Goal: Task Accomplishment & Management: Manage account settings

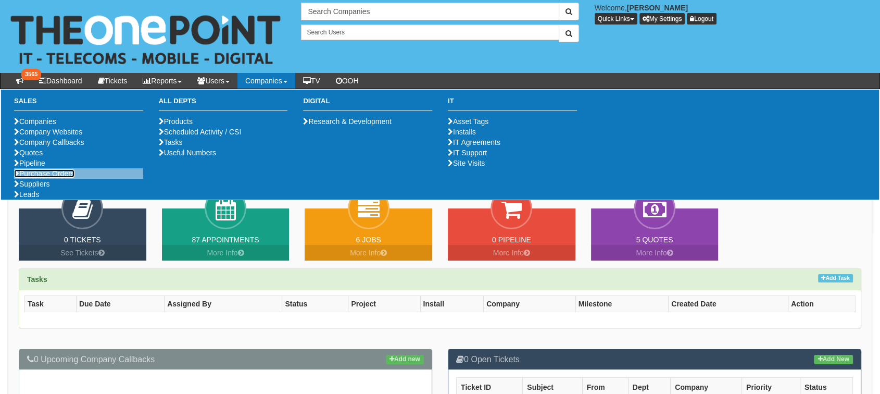
click at [53, 178] on link "Purchase Orders" at bounding box center [44, 173] width 60 height 8
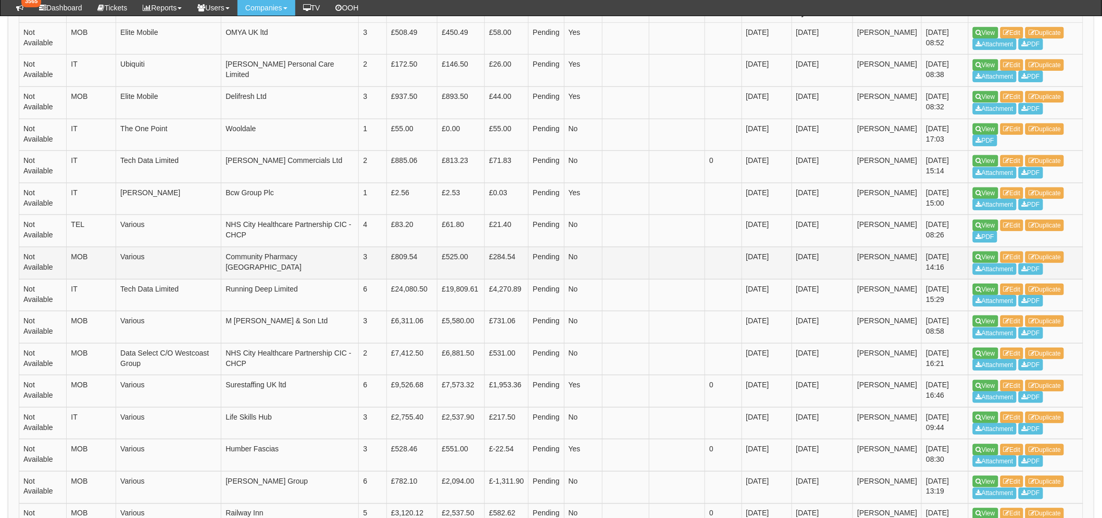
scroll to position [347, 0]
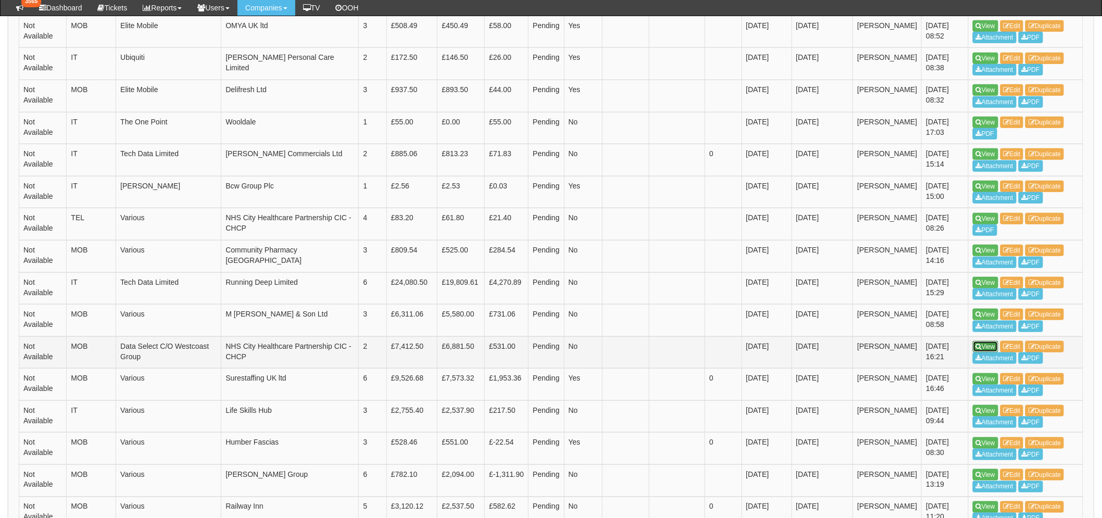
click at [879, 347] on icon at bounding box center [979, 347] width 6 height 6
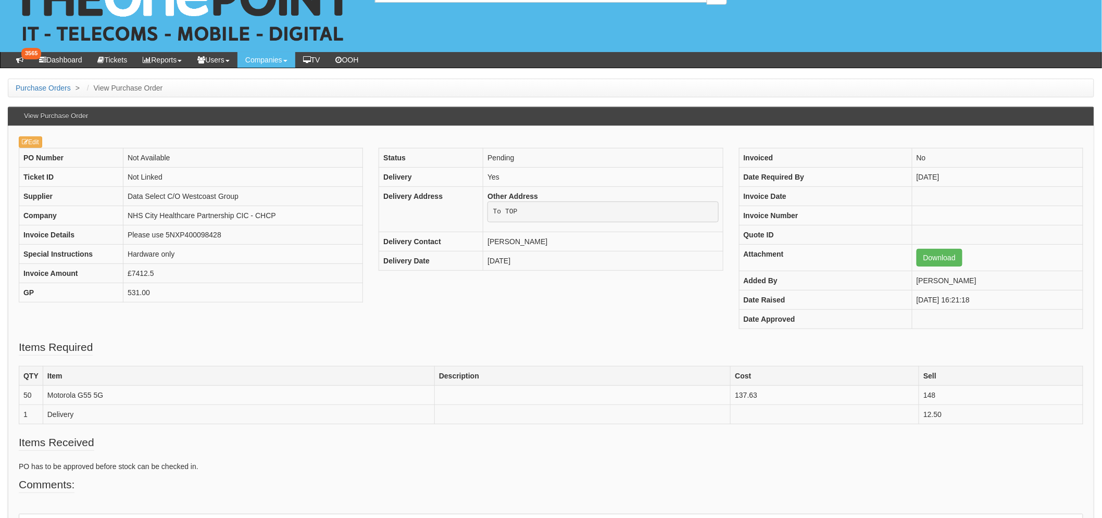
scroll to position [58, 0]
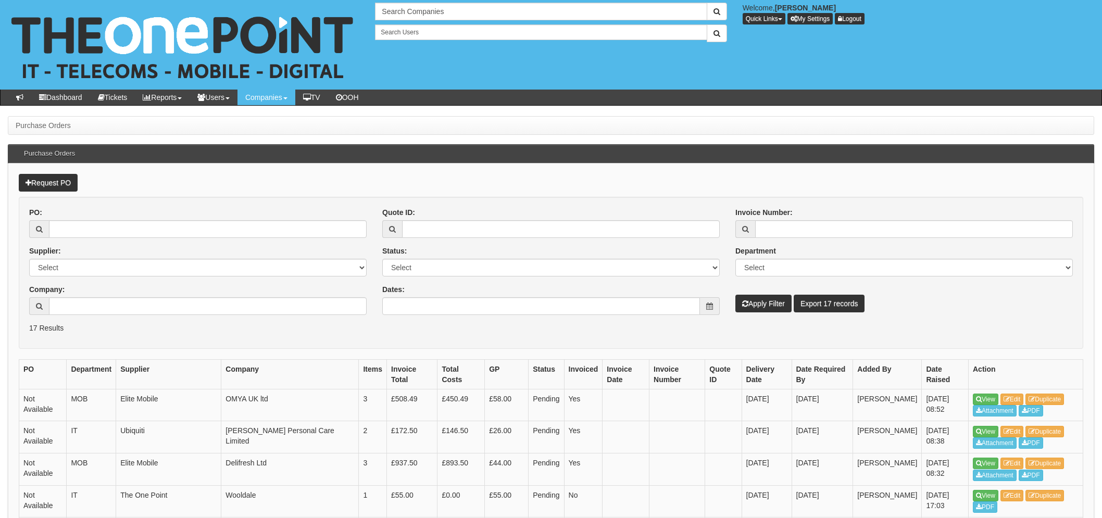
scroll to position [373, 0]
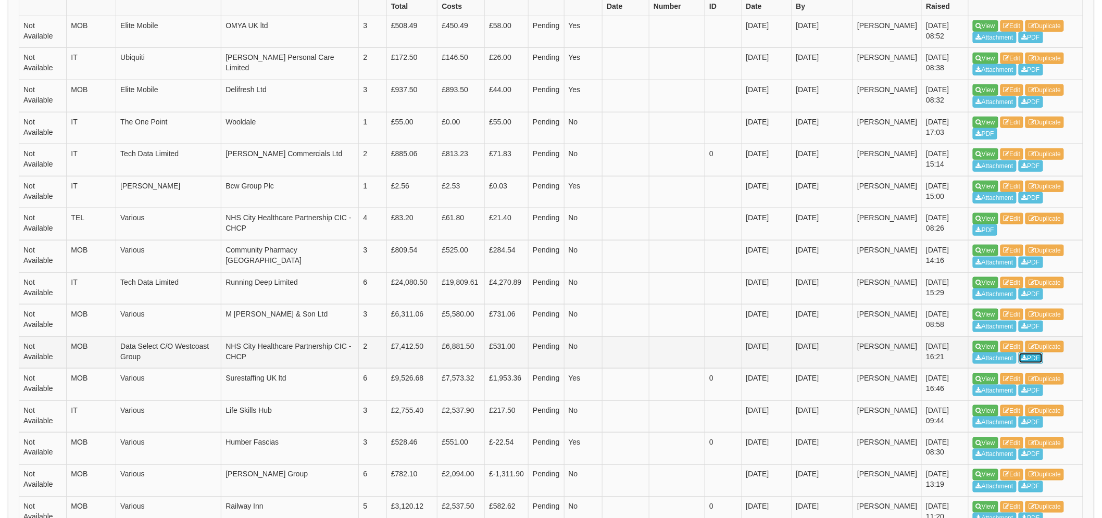
click at [1031, 357] on link "PDF" at bounding box center [1030, 357] width 24 height 11
click at [977, 346] on icon at bounding box center [979, 347] width 6 height 6
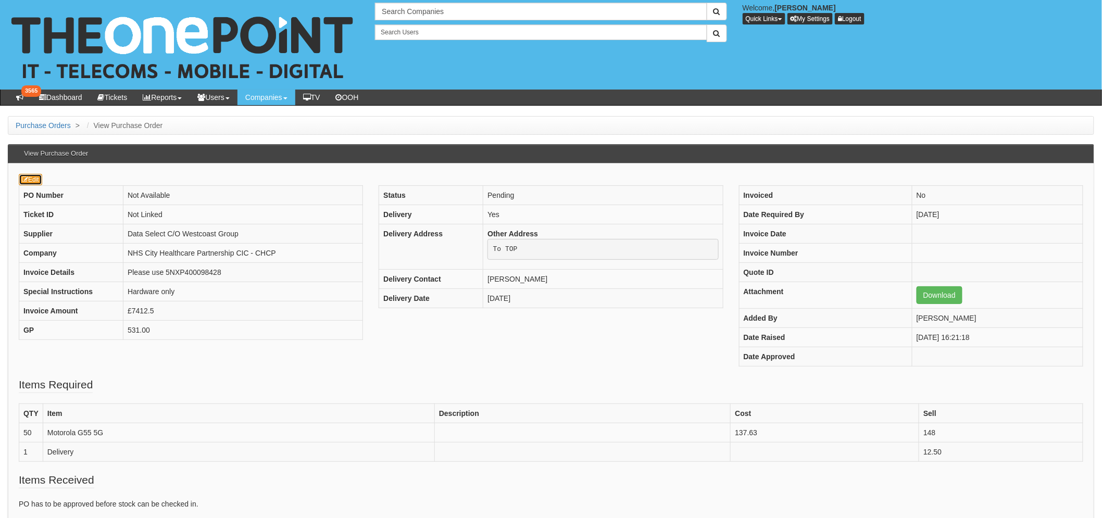
click at [24, 178] on icon at bounding box center [25, 180] width 6 height 6
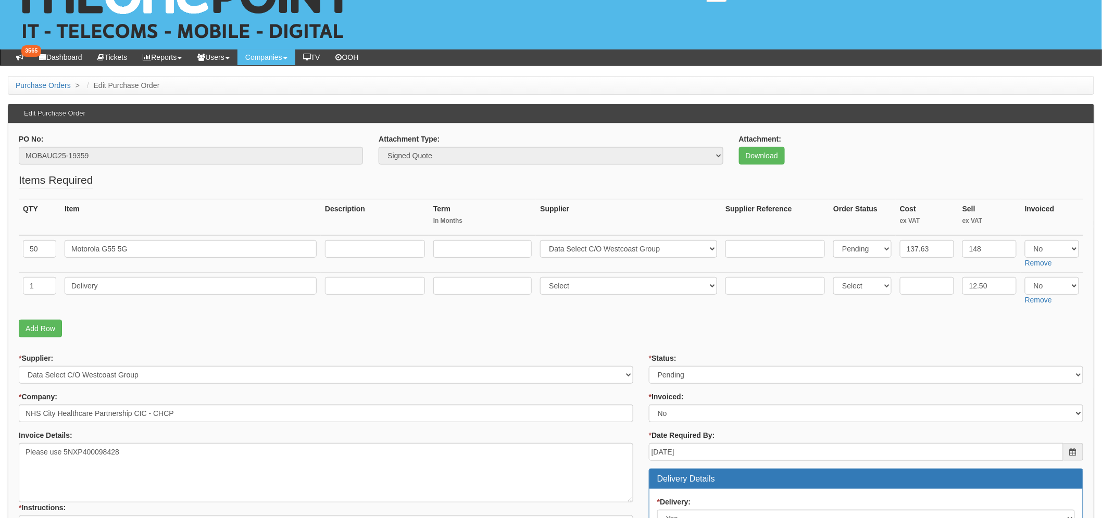
scroll to position [289, 0]
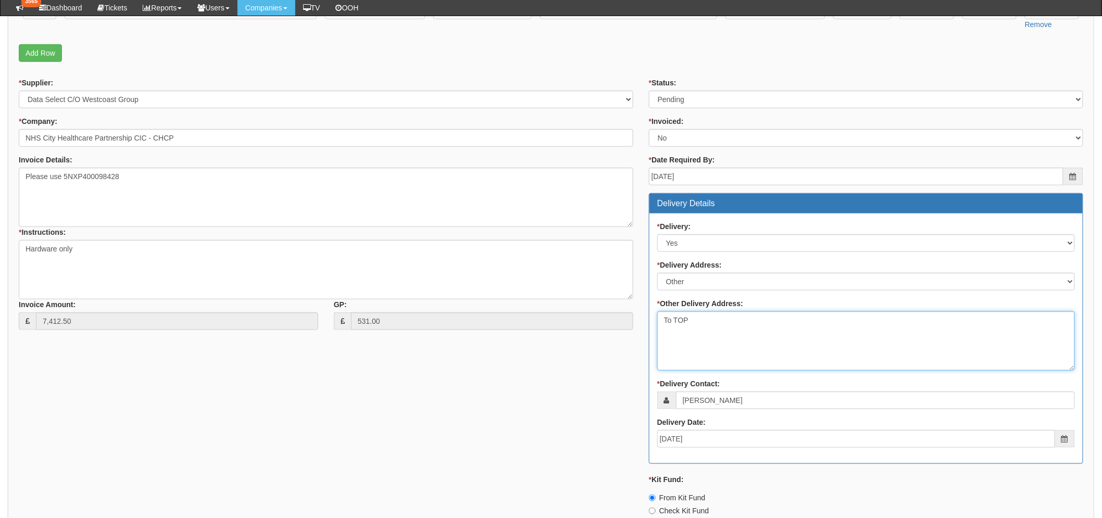
drag, startPoint x: 709, startPoint y: 317, endPoint x: 633, endPoint y: 309, distance: 76.4
click at [633, 310] on div "* Supplier: Select 123 REG.co.uk 1Password 3 4Gon AA Jones Electric Ltd Abzorb …" at bounding box center [551, 365] width 1080 height 575
click at [844, 357] on textarea "To TOP" at bounding box center [866, 340] width 418 height 59
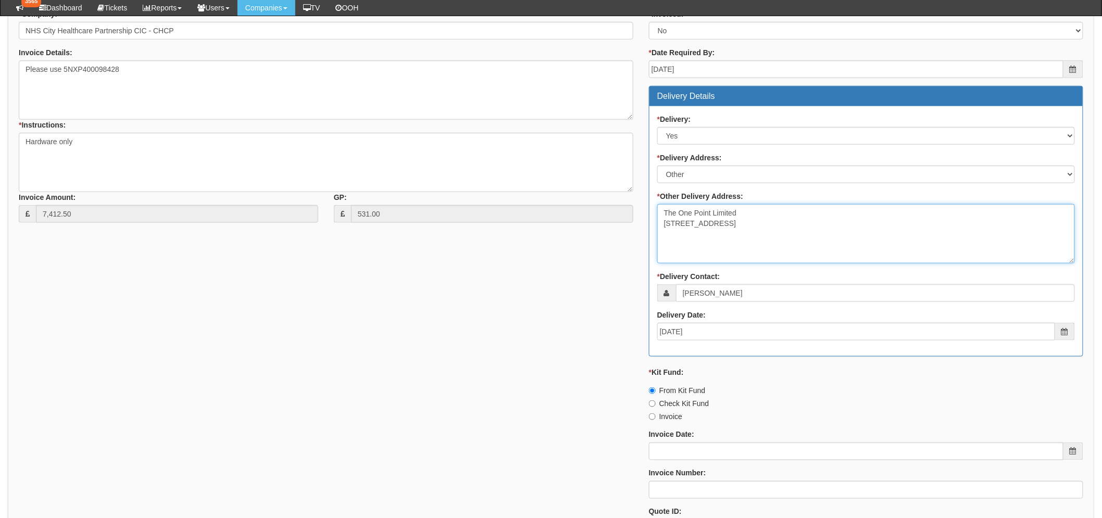
scroll to position [405, 0]
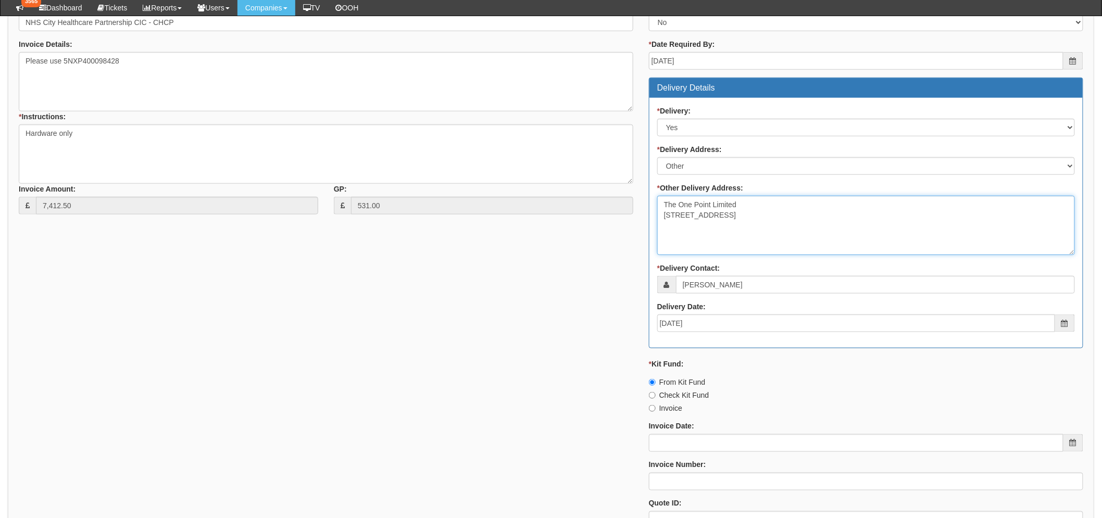
type textarea "The One Point Limited The View Meadow Road Hessle HU13 0GD"
click at [553, 313] on div "* Supplier: Select 123 REG.co.uk 1Password 3 4Gon AA Jones Electric Ltd Abzorb …" at bounding box center [551, 249] width 1080 height 575
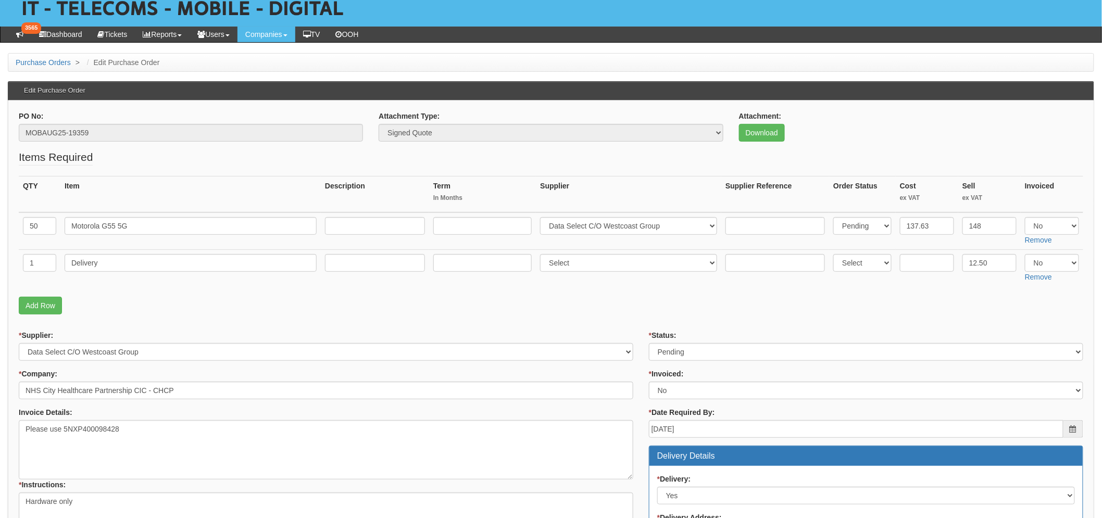
scroll to position [58, 0]
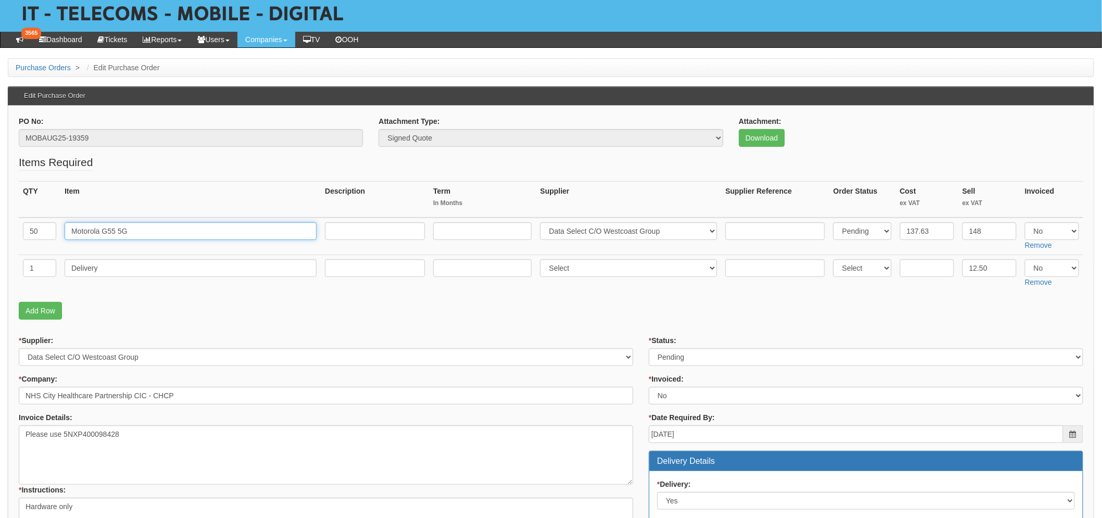
click at [166, 227] on input "Motorola G55 5G" at bounding box center [191, 231] width 252 height 18
paste input "PB5U0012GB"
click at [129, 227] on input "Motorola G55 5G PB5U0012GB" at bounding box center [191, 231] width 252 height 18
type input "Motorola G55 5G - PB5U0012GB"
click at [180, 284] on td "Delivery" at bounding box center [190, 273] width 260 height 37
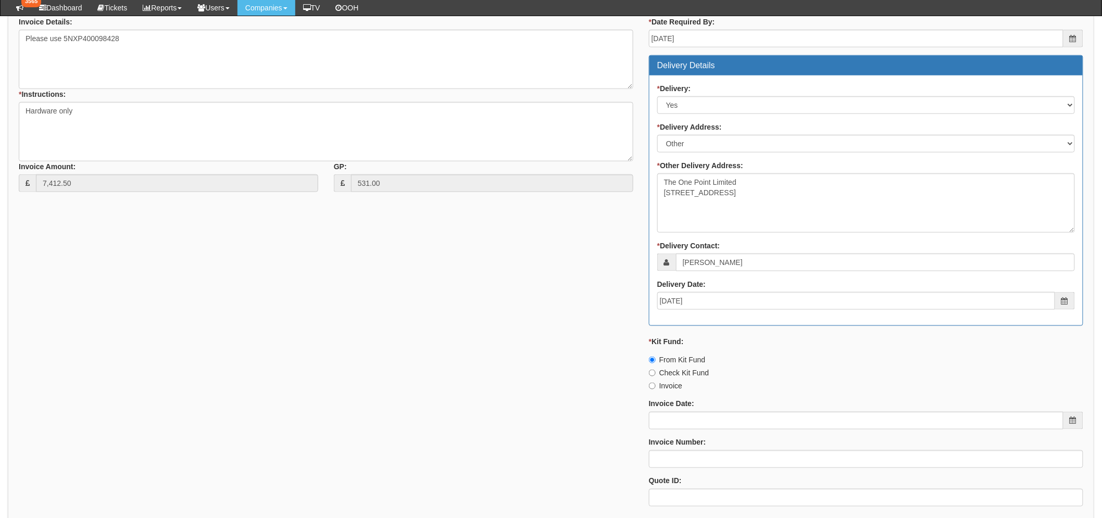
scroll to position [521, 0]
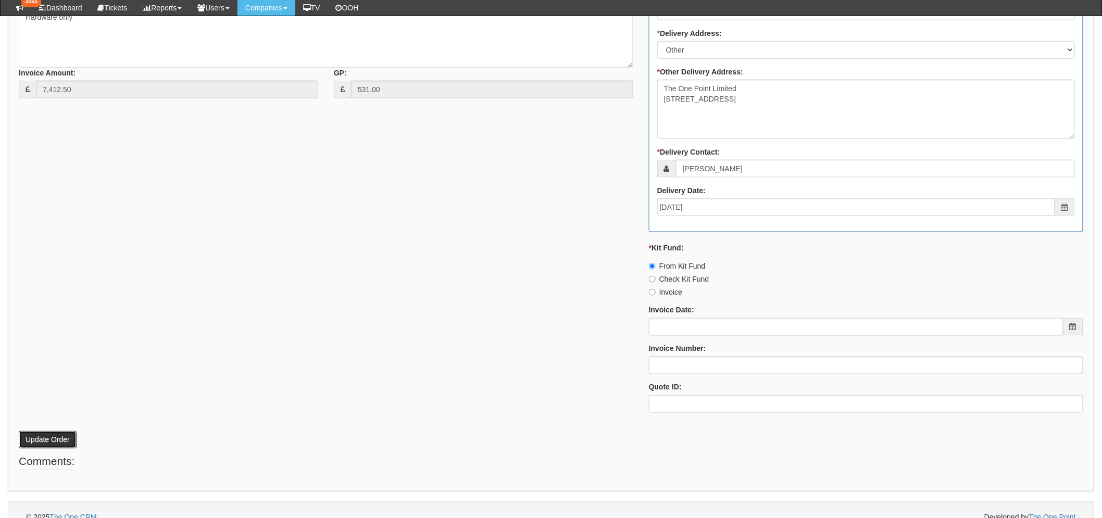
click at [50, 441] on button "Update Order" at bounding box center [48, 440] width 58 height 18
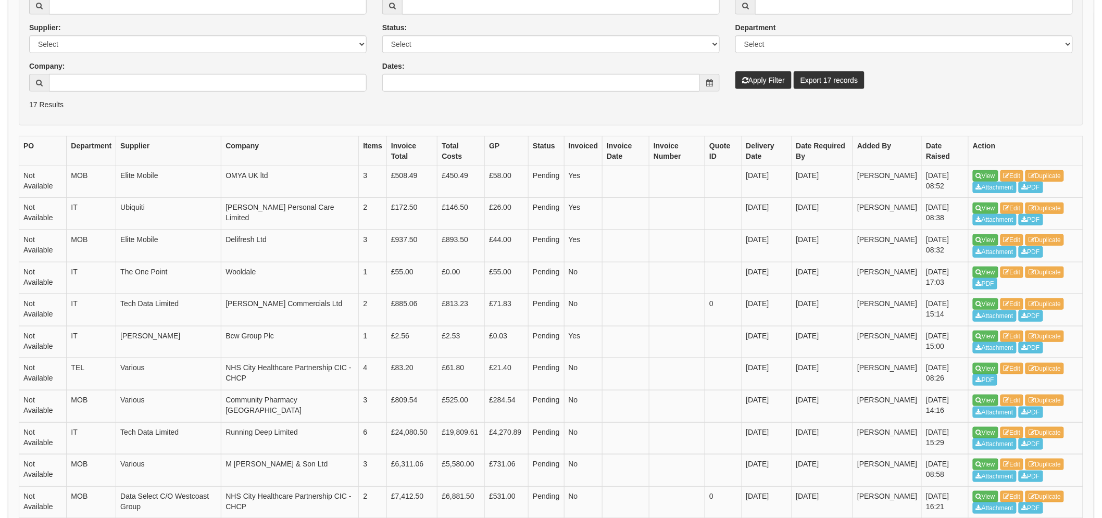
scroll to position [462, 0]
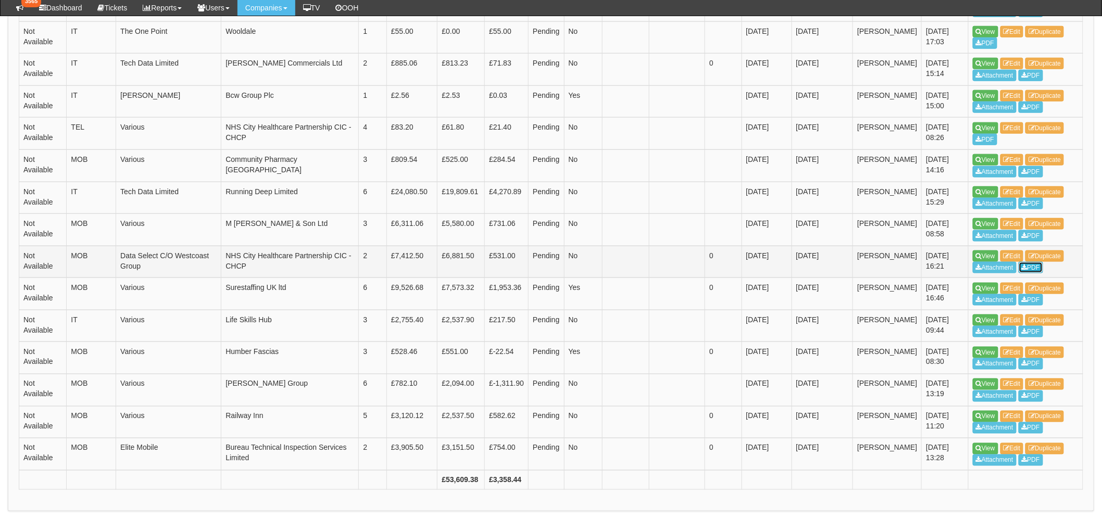
click at [1039, 262] on link "PDF" at bounding box center [1030, 267] width 24 height 11
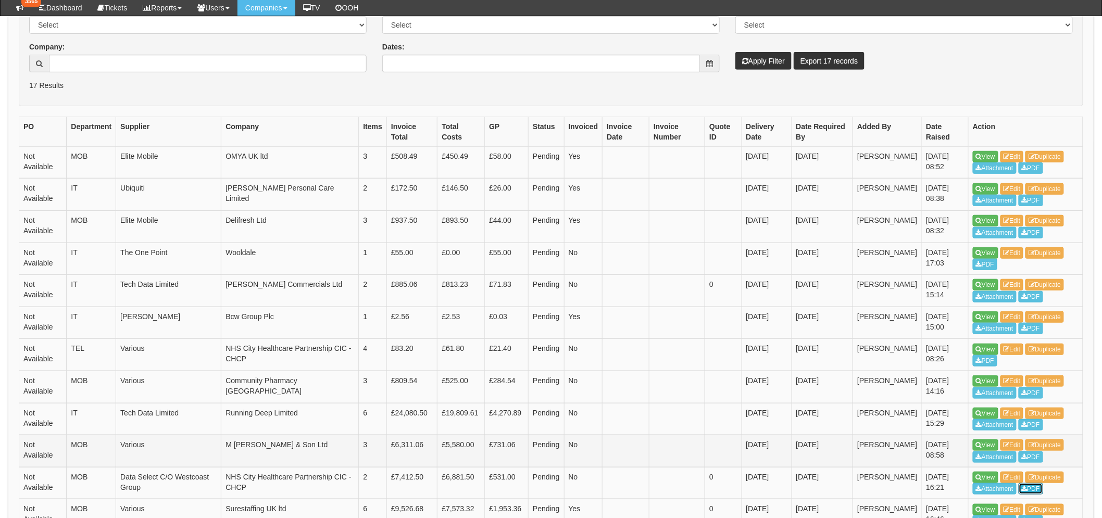
scroll to position [347, 0]
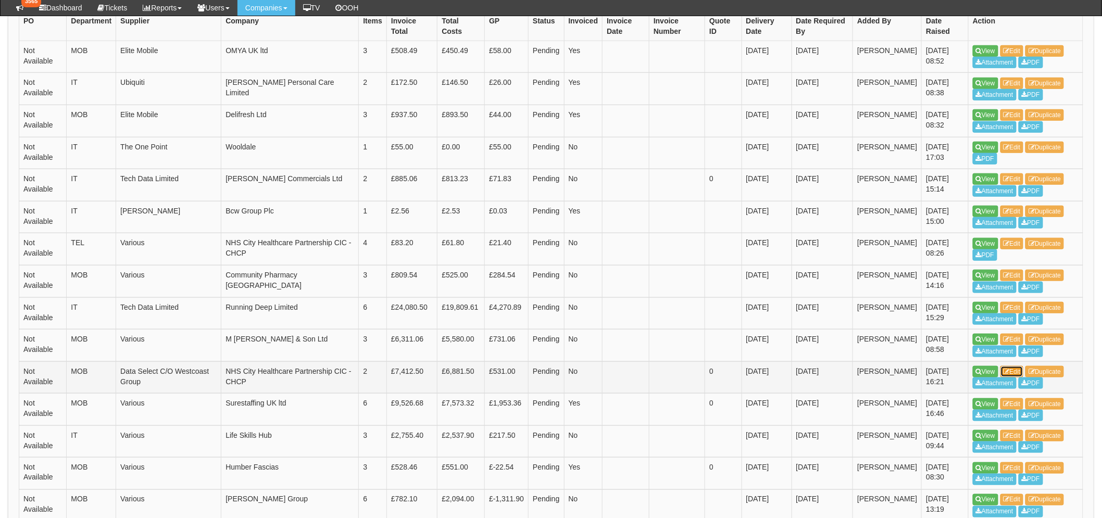
click at [1009, 370] on icon at bounding box center [1006, 372] width 6 height 6
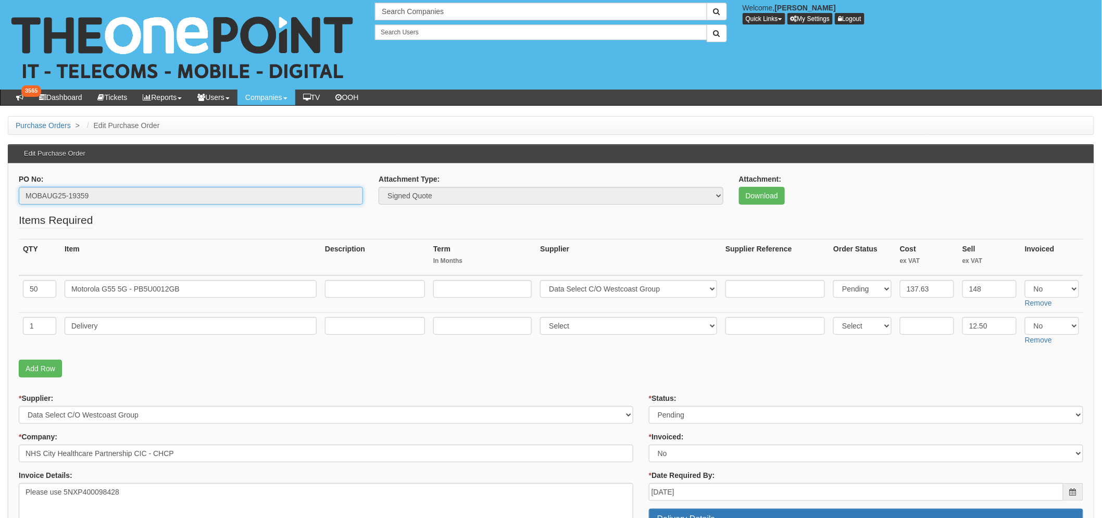
click at [79, 198] on input "MOBAUG25-19359" at bounding box center [191, 196] width 344 height 18
click at [669, 412] on select "Select Approved Completed Delivered Invoiced Ordered Ordered to site Part Order…" at bounding box center [866, 415] width 434 height 18
select select "8"
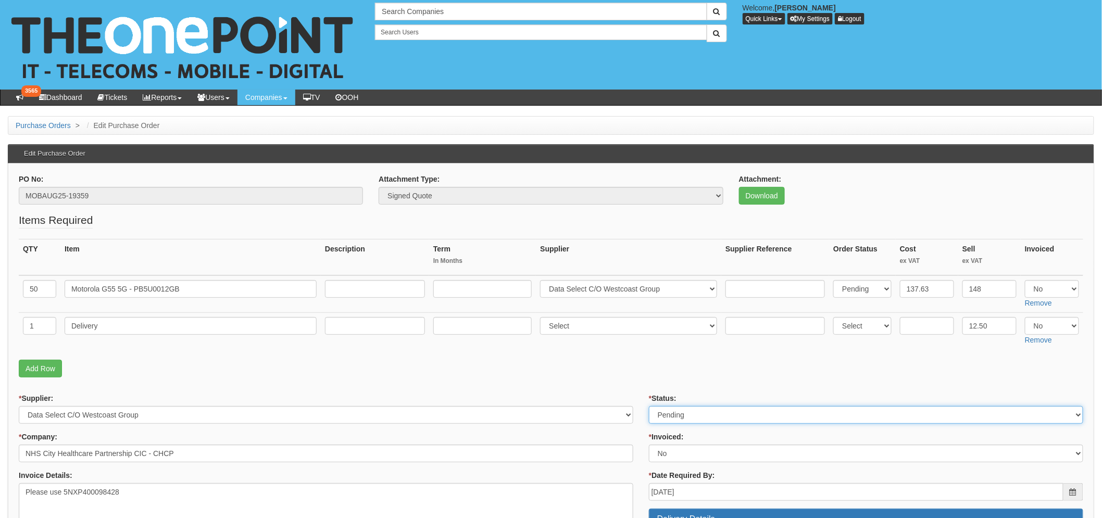
click at [649, 406] on select "Select Approved Completed Delivered Invoiced Ordered Ordered to site Part Order…" at bounding box center [866, 415] width 434 height 18
click at [545, 371] on p "Add Row" at bounding box center [551, 369] width 1064 height 18
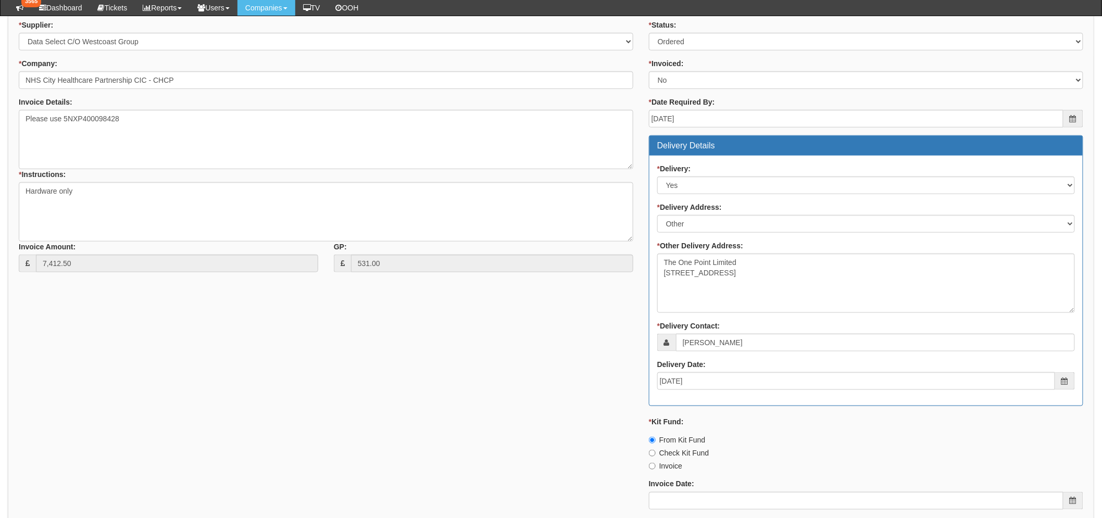
scroll to position [536, 0]
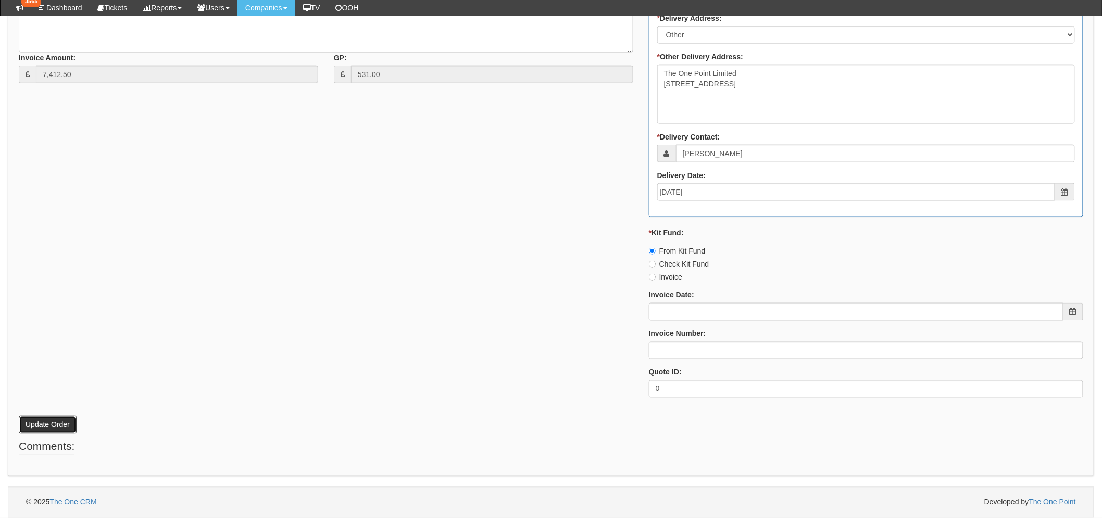
click at [49, 421] on button "Update Order" at bounding box center [48, 425] width 58 height 18
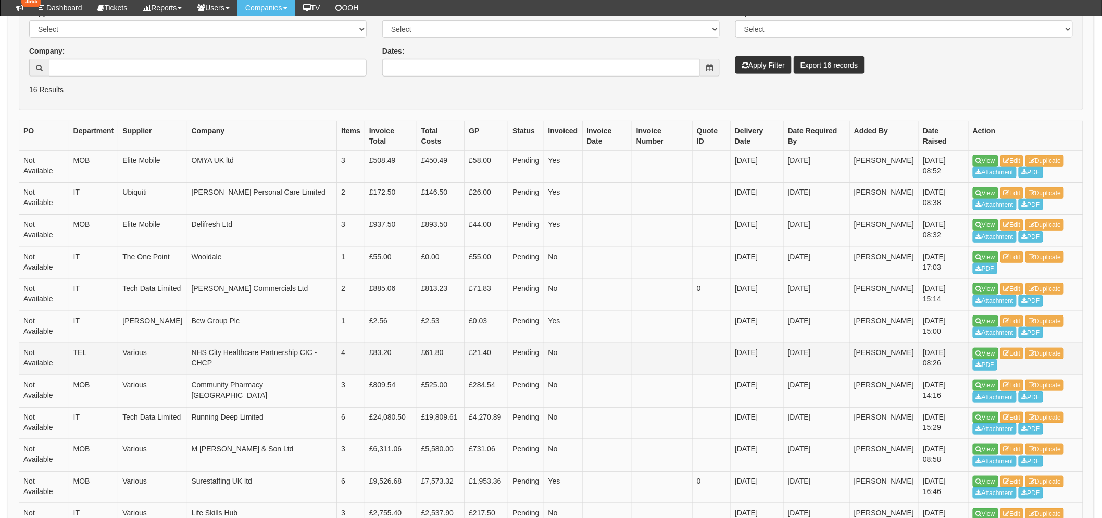
scroll to position [233, 0]
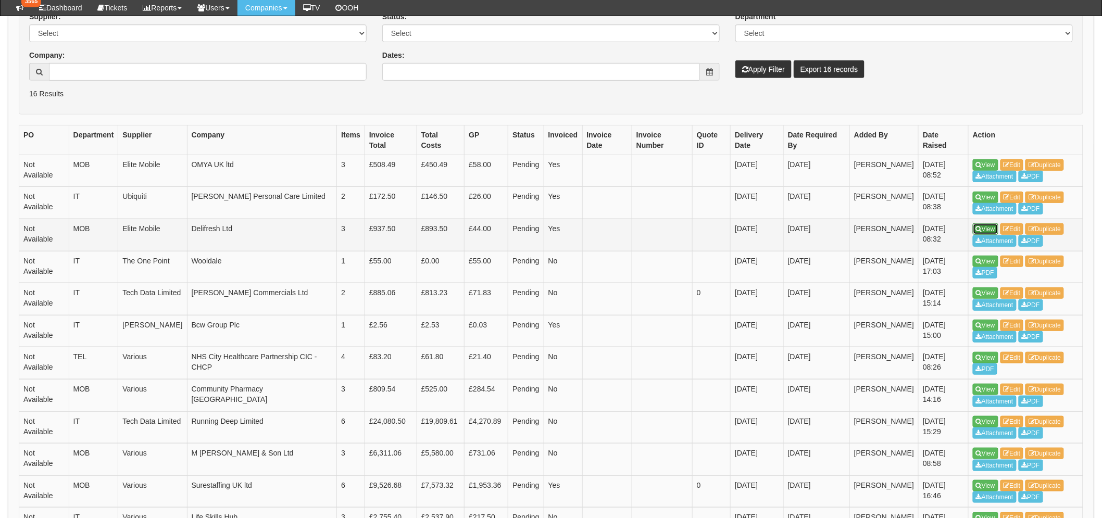
click at [982, 227] on link "View" at bounding box center [986, 228] width 26 height 11
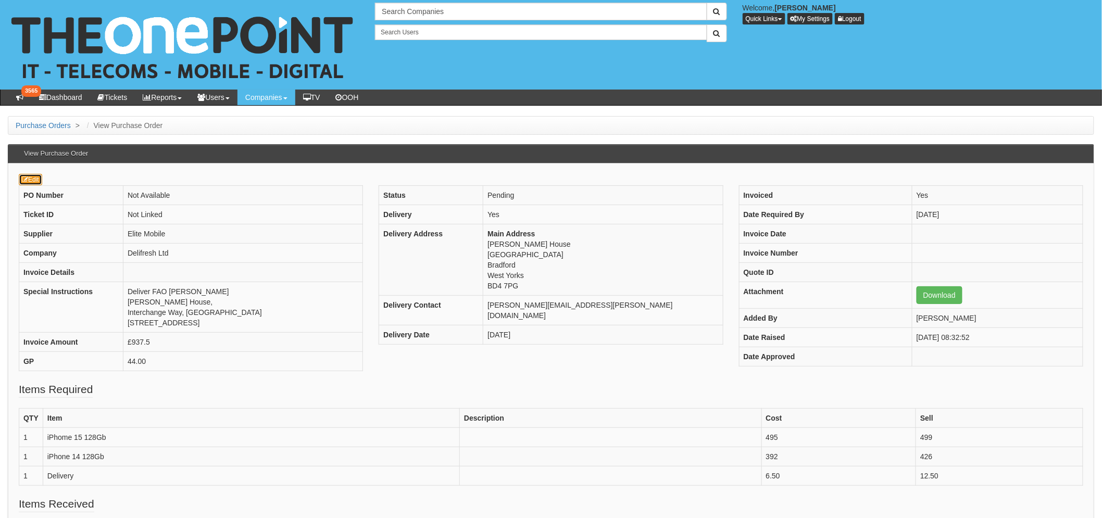
click at [23, 174] on link "Edit" at bounding box center [30, 179] width 23 height 11
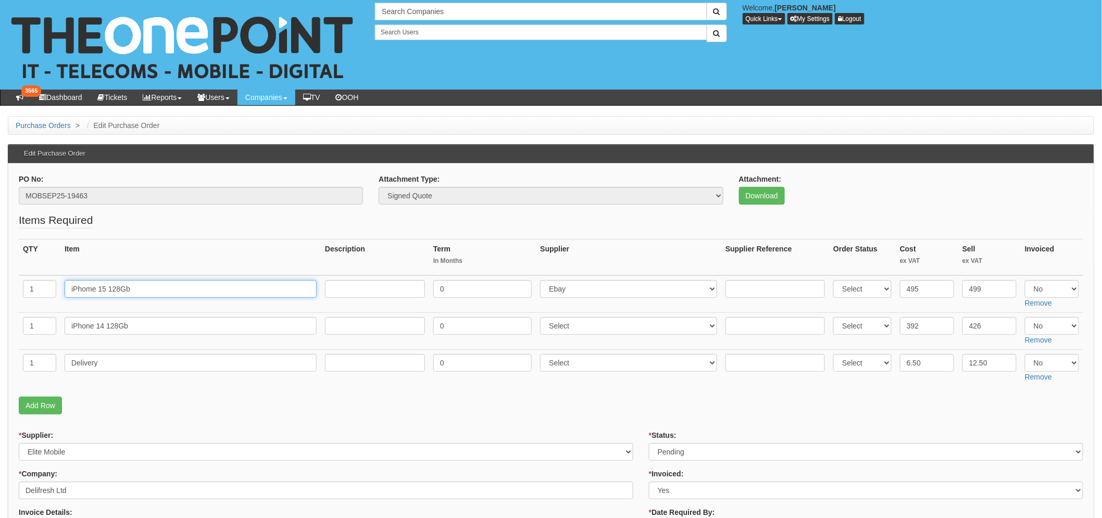
click at [91, 288] on input "iPhome 15 128Gb" at bounding box center [191, 289] width 252 height 18
type input "iPhone 15 128Gb"
click at [200, 405] on p "Add Row" at bounding box center [551, 406] width 1064 height 18
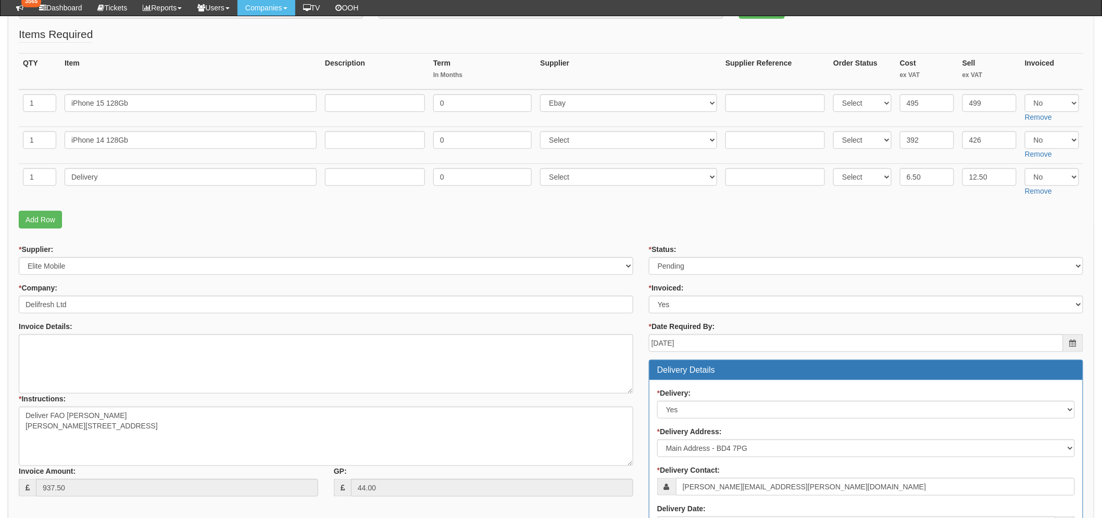
scroll to position [173, 0]
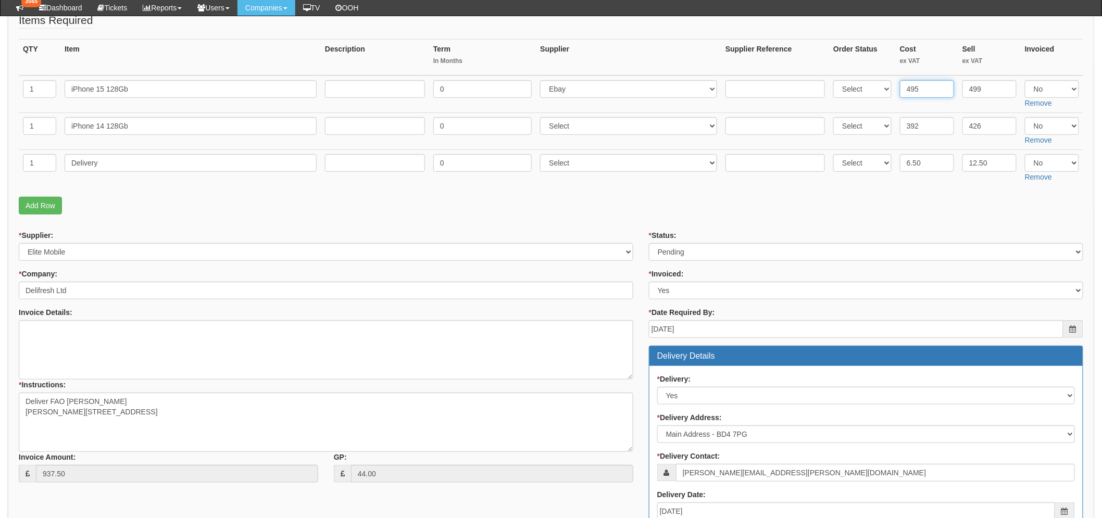
drag, startPoint x: 936, startPoint y: 94, endPoint x: 912, endPoint y: 94, distance: 24.0
click at [912, 94] on input "495" at bounding box center [927, 89] width 54 height 18
type input "479"
click at [923, 187] on fieldset "Items Required QTY Item Description Term In Months Supplier Supplier Reference …" at bounding box center [551, 115] width 1064 height 207
click at [933, 125] on input "392" at bounding box center [927, 126] width 54 height 18
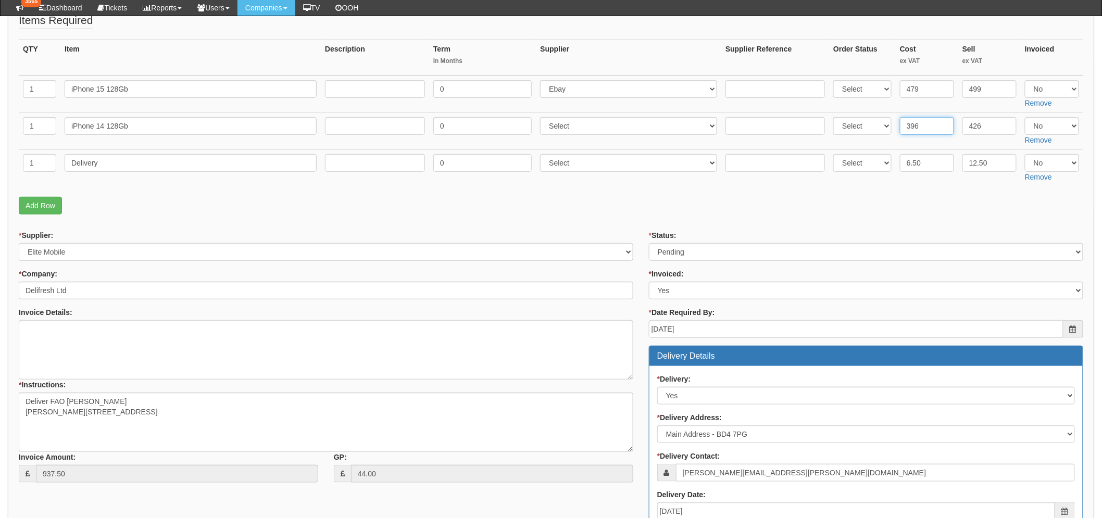
type input "396"
click at [925, 195] on fieldset "Items Required QTY Item Description Term In Months Supplier Supplier Reference …" at bounding box center [551, 115] width 1064 height 207
click at [752, 248] on select "Select Approved Completed Delivered Invoiced Ordered Ordered to site Part Order…" at bounding box center [866, 252] width 434 height 18
select select "9"
click at [649, 243] on select "Select Approved Completed Delivered Invoiced Ordered Ordered to site Part Order…" at bounding box center [866, 252] width 434 height 18
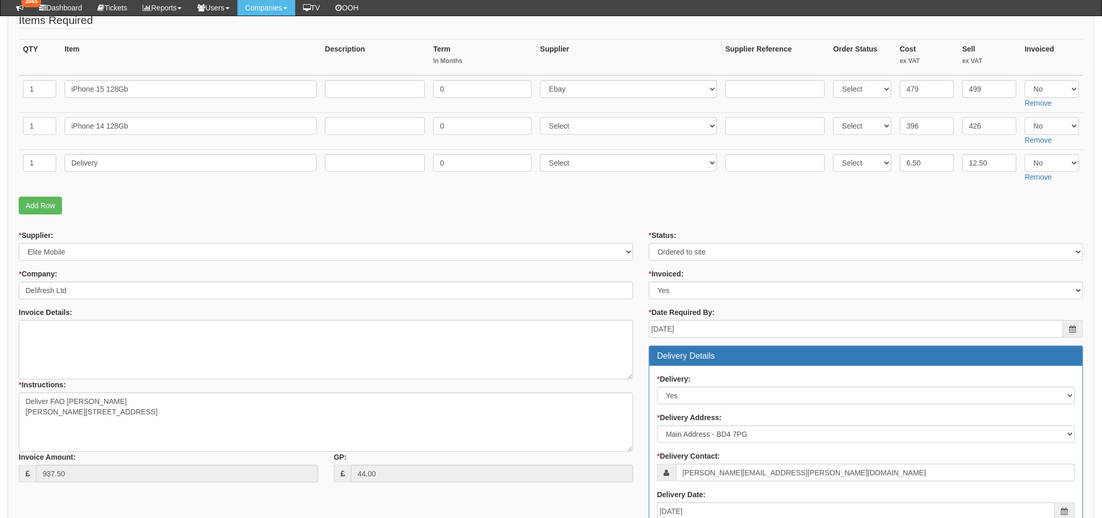
click at [466, 181] on td "0" at bounding box center [482, 167] width 107 height 37
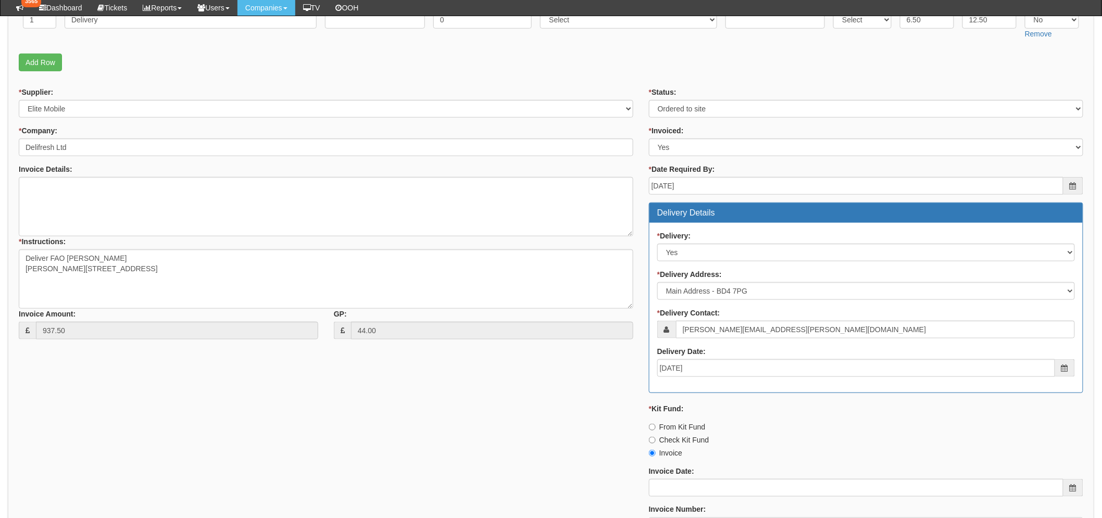
scroll to position [462, 0]
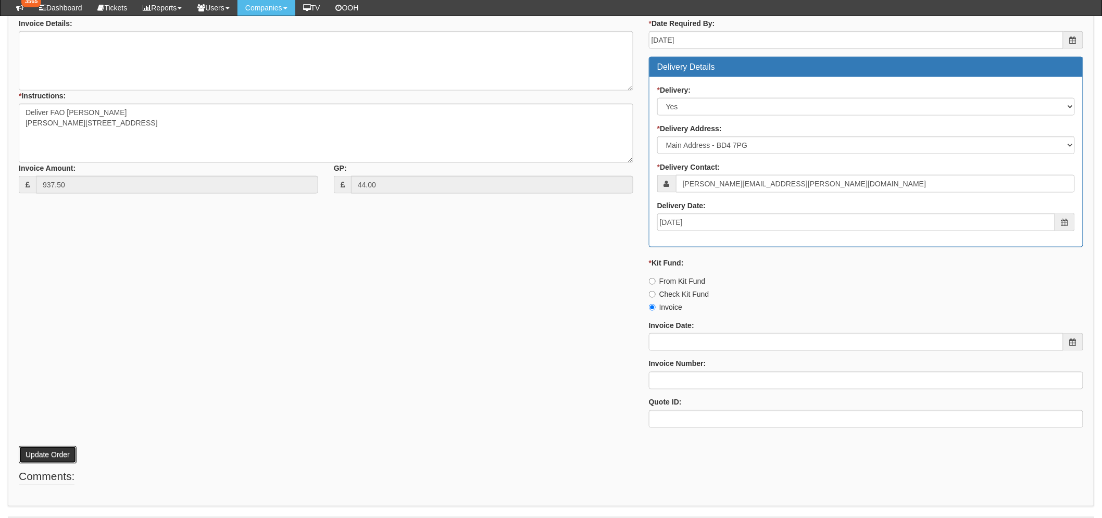
click at [39, 446] on button "Update Order" at bounding box center [48, 455] width 58 height 18
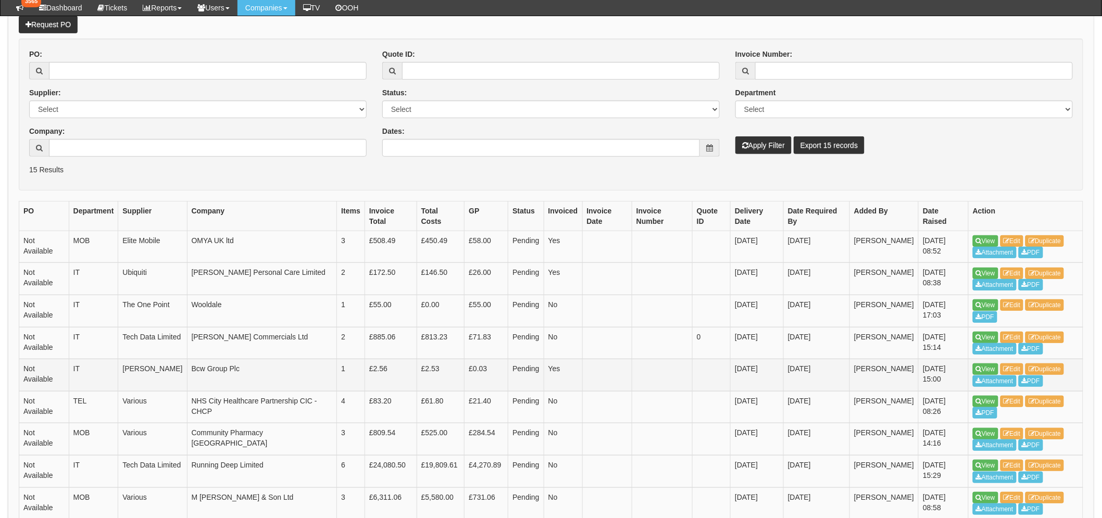
scroll to position [173, 0]
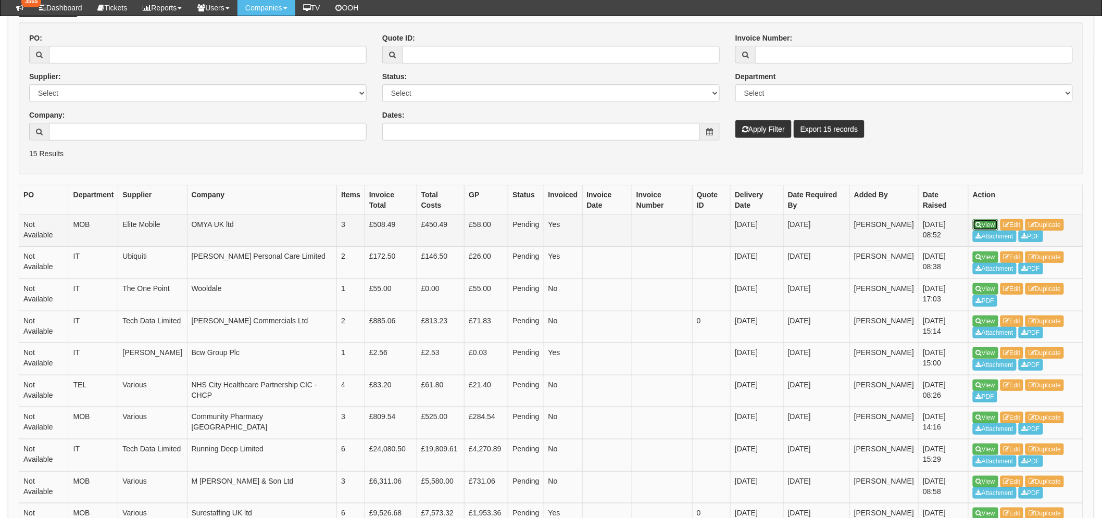
click at [981, 225] on link "View" at bounding box center [986, 224] width 26 height 11
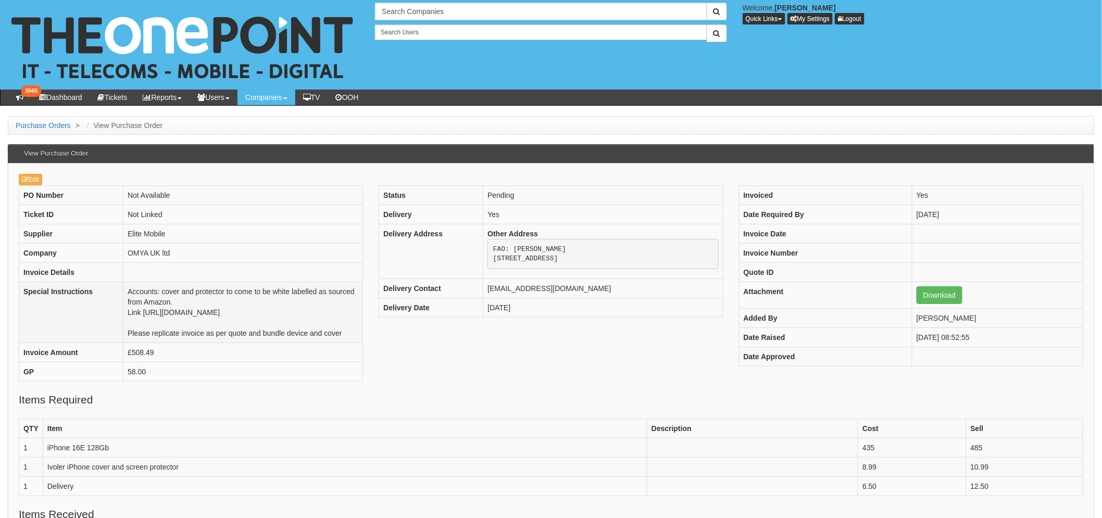
scroll to position [58, 0]
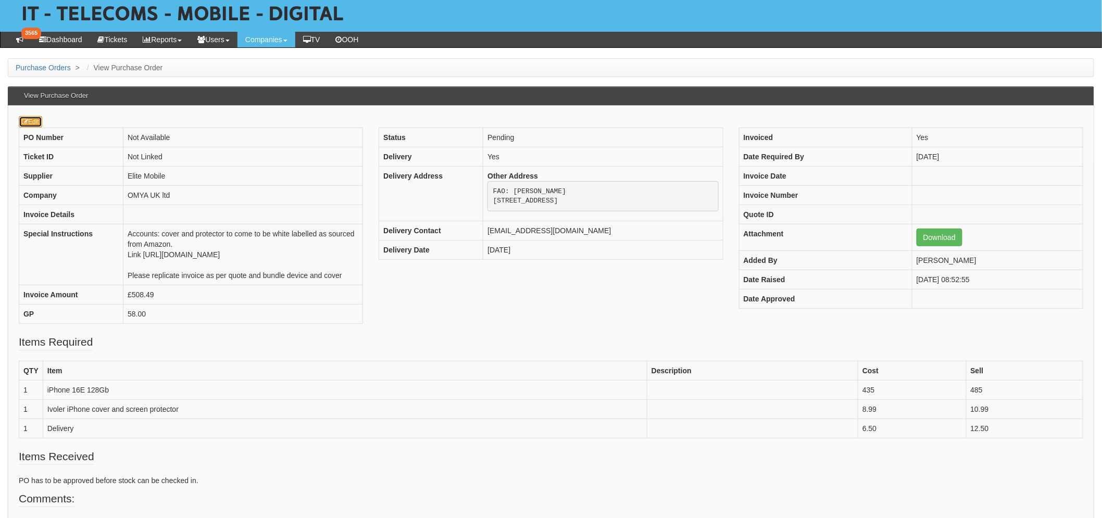
click at [37, 122] on link "Edit" at bounding box center [30, 121] width 23 height 11
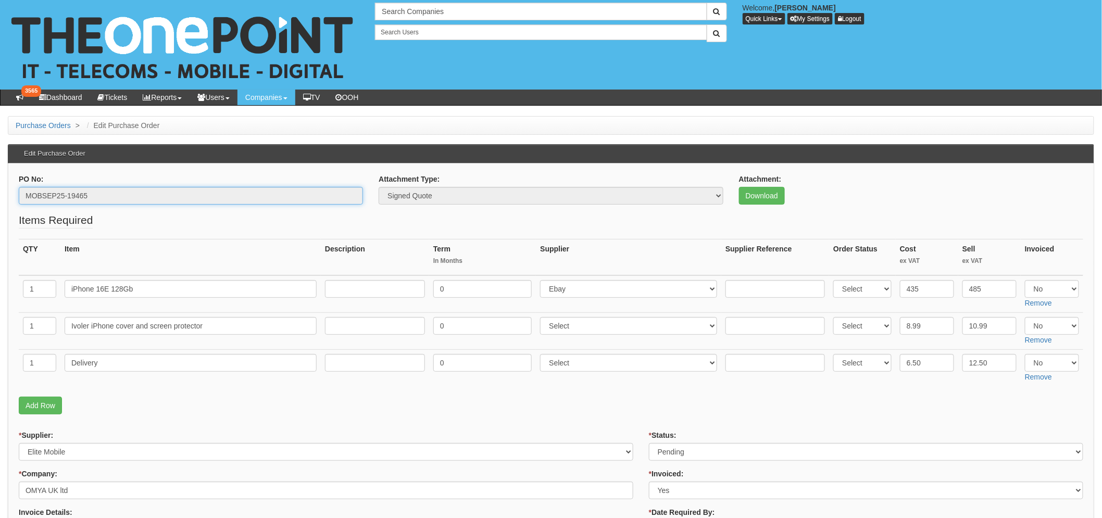
click at [85, 196] on input "MOBSEP25-19465" at bounding box center [191, 196] width 344 height 18
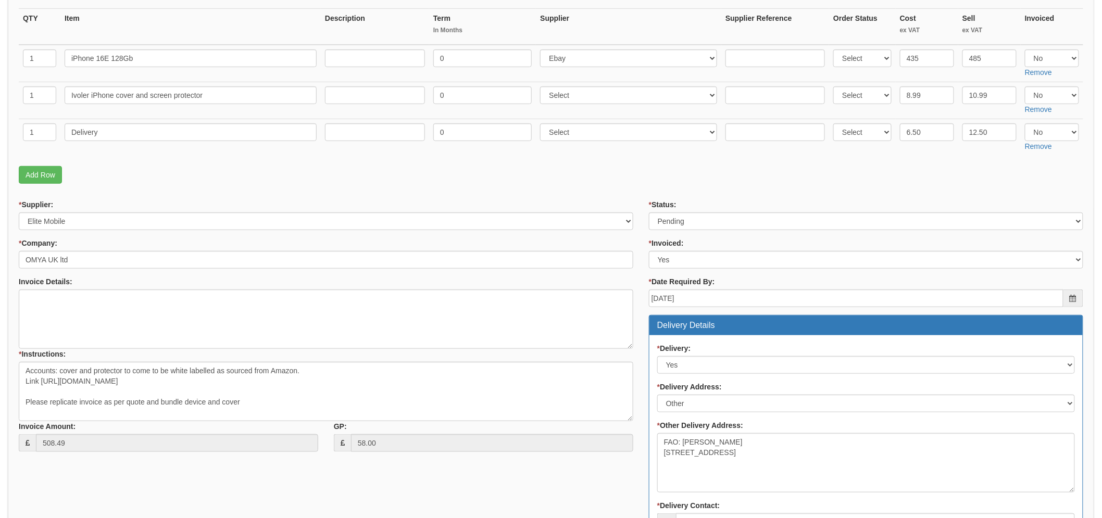
scroll to position [231, 0]
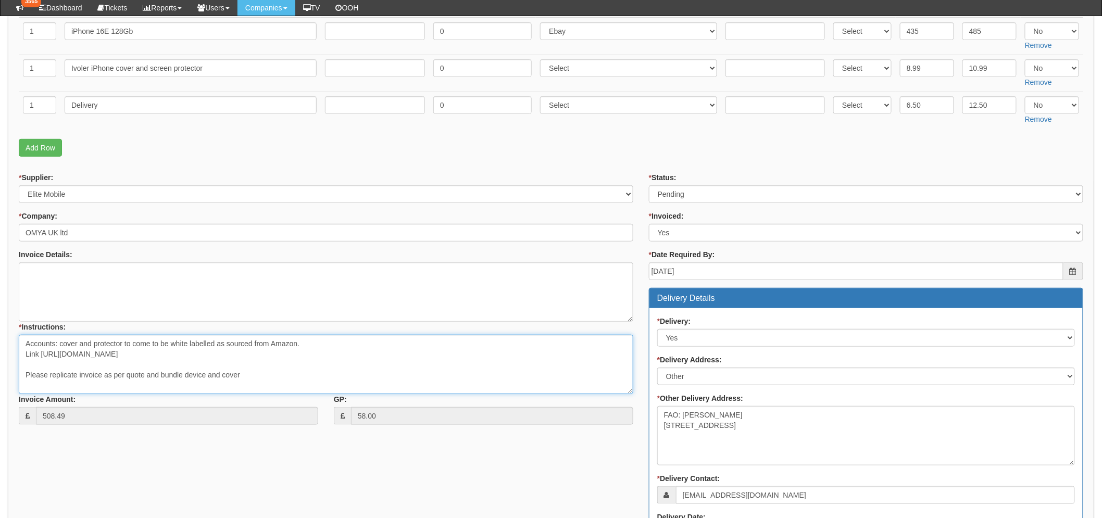
drag, startPoint x: 42, startPoint y: 353, endPoint x: 300, endPoint y: 356, distance: 258.3
click at [300, 356] on textarea "Accounts: cover and protector to come to be white labelled as sourced from Amaz…" at bounding box center [326, 364] width 614 height 59
click at [128, 351] on textarea "Accounts: cover and protector to come to be white labelled as sourced from Amaz…" at bounding box center [326, 364] width 614 height 59
drag, startPoint x: 128, startPoint y: 351, endPoint x: 307, endPoint y: 356, distance: 179.7
click at [307, 356] on textarea "Accounts: cover and protector to come to be white labelled as sourced from Amaz…" at bounding box center [326, 364] width 614 height 59
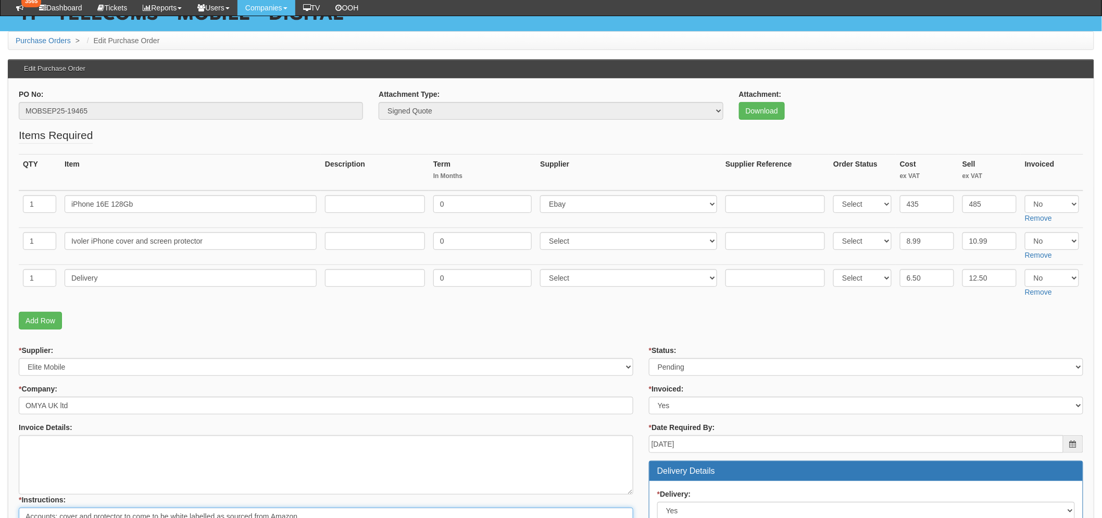
scroll to position [58, 0]
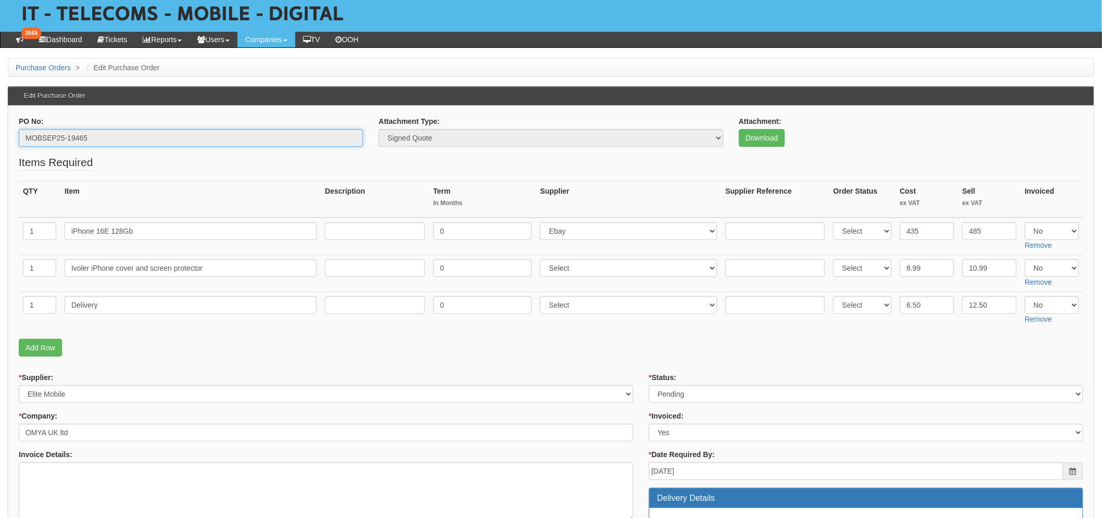
click at [64, 136] on input "MOBSEP25-19465" at bounding box center [191, 138] width 344 height 18
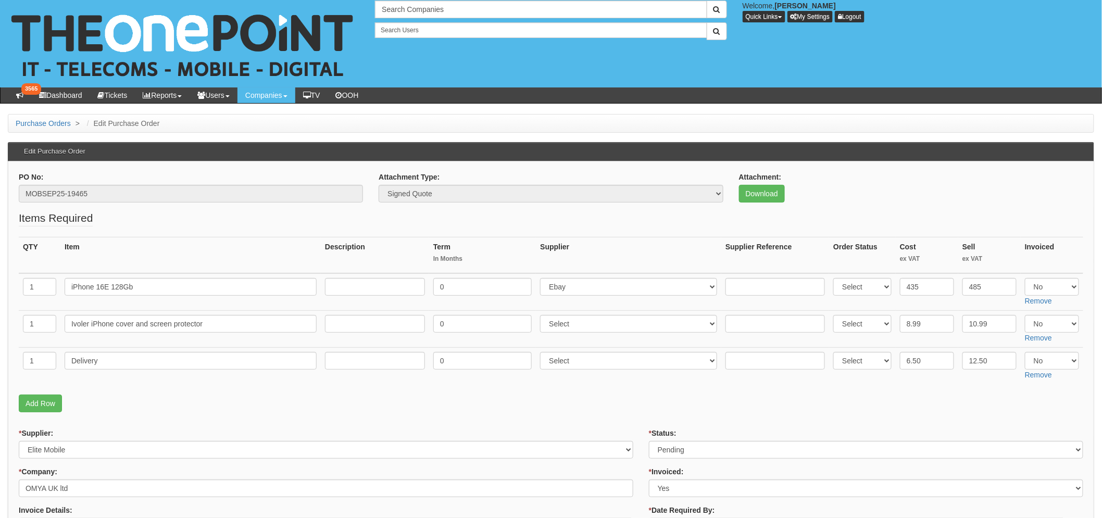
scroll to position [0, 0]
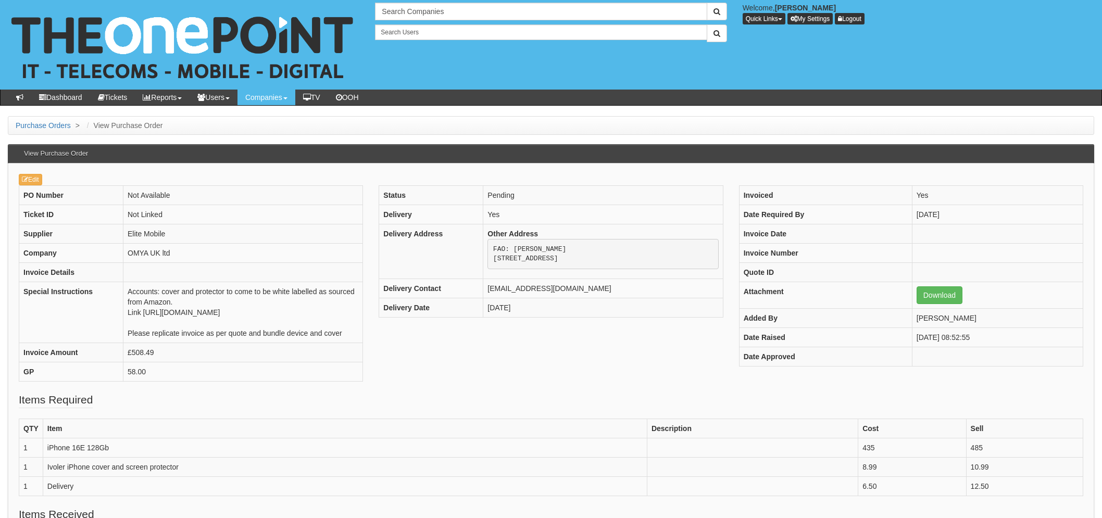
scroll to position [58, 0]
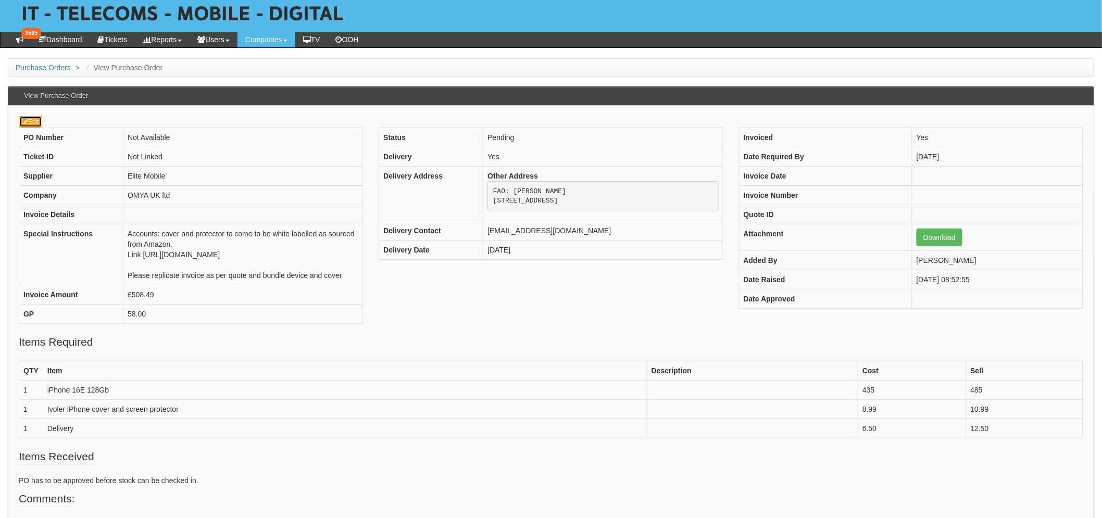
click at [28, 125] on icon at bounding box center [25, 122] width 6 height 6
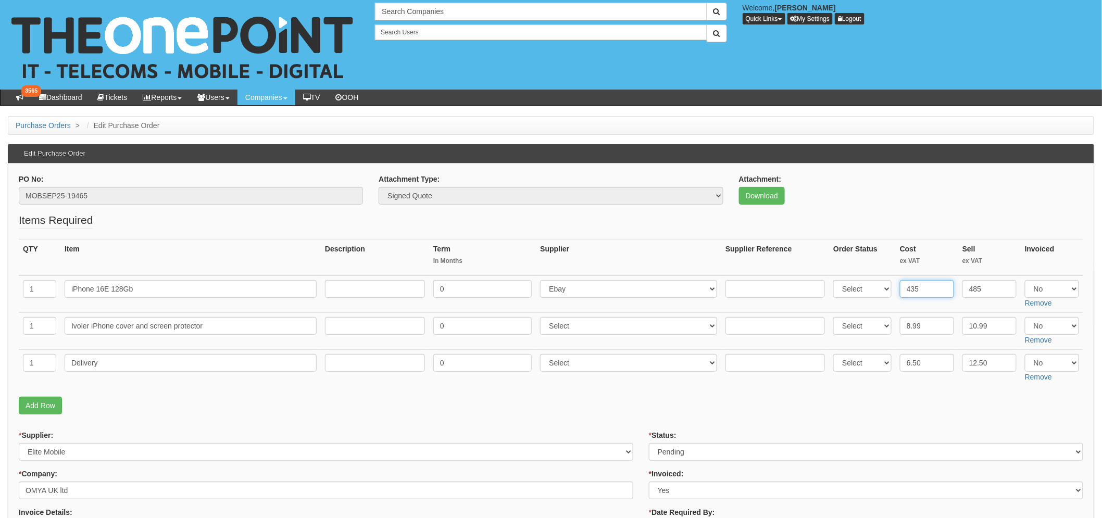
drag, startPoint x: 921, startPoint y: 287, endPoint x: 912, endPoint y: 286, distance: 8.3
click at [912, 286] on input "435" at bounding box center [927, 289] width 54 height 18
type input "445"
drag, startPoint x: 923, startPoint y: 324, endPoint x: 896, endPoint y: 320, distance: 28.0
click at [896, 320] on td "8.99" at bounding box center [927, 330] width 62 height 37
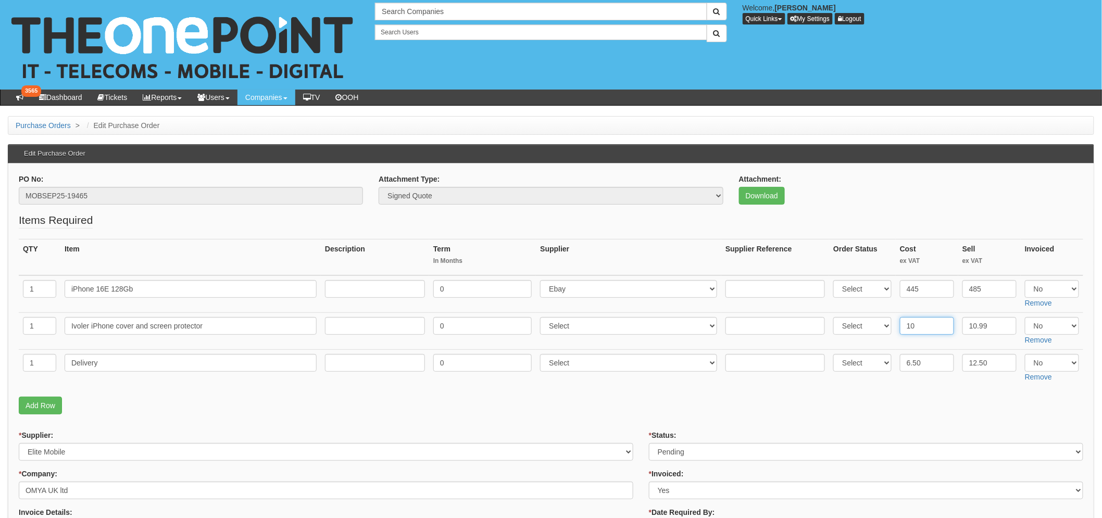
type input "10"
click at [879, 405] on p "Add Row" at bounding box center [551, 406] width 1064 height 18
drag, startPoint x: 90, startPoint y: 321, endPoint x: 57, endPoint y: 316, distance: 32.7
click at [59, 318] on tr "1 Ivoler iPhone cover and screen protector 0 Select 123 REG.co.uk 1Password 3 4…" at bounding box center [551, 330] width 1064 height 37
type input "iPhone cover and screen protector"
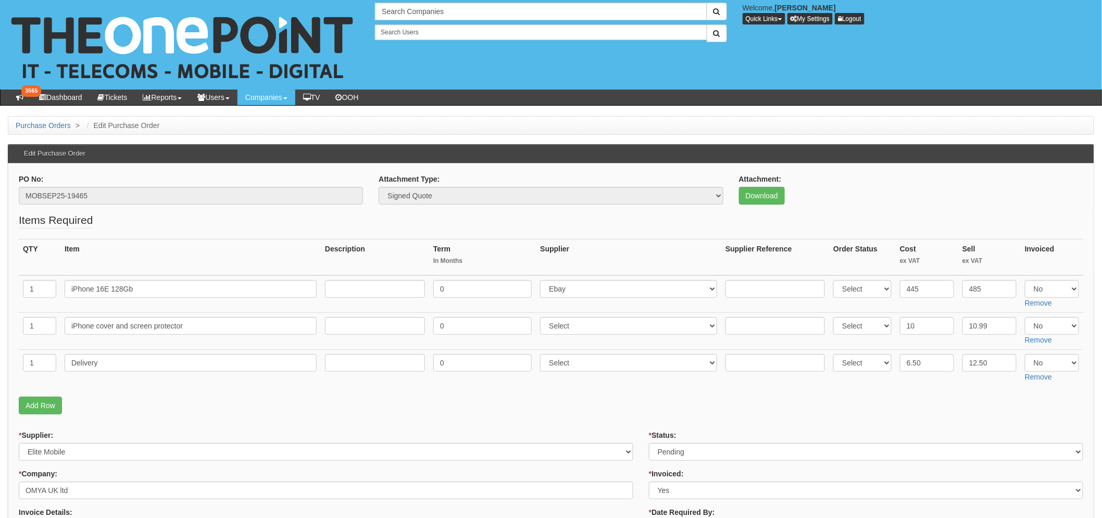
click at [133, 388] on fieldset "Items Required QTY Item Description Term In Months Supplier Supplier Reference …" at bounding box center [551, 315] width 1064 height 207
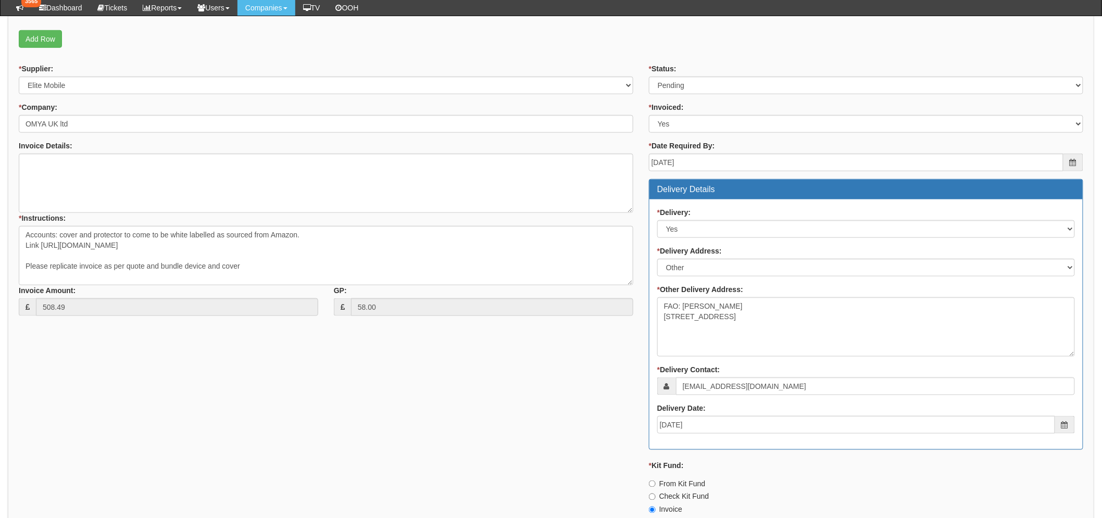
scroll to position [347, 0]
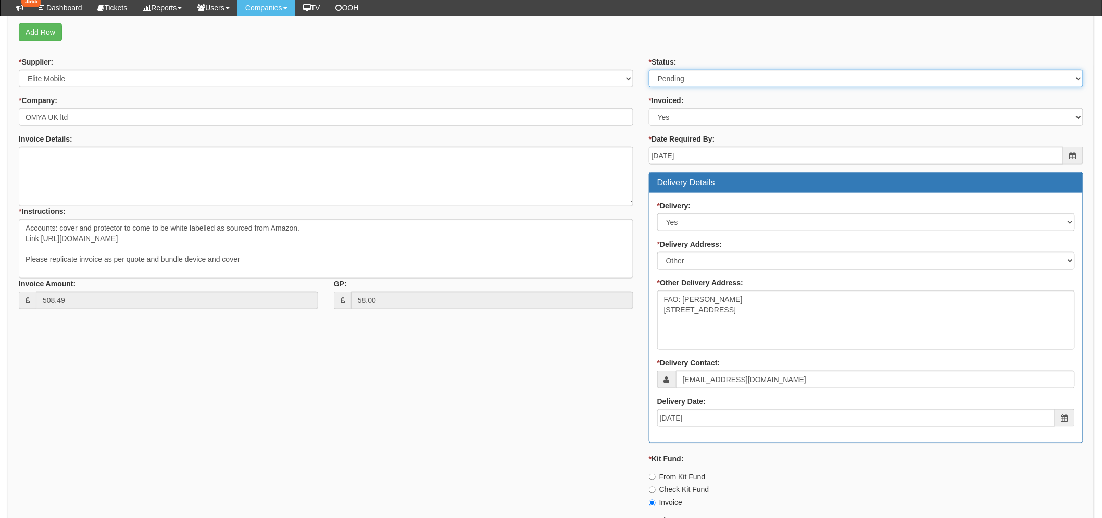
click at [689, 84] on select "Select Approved Completed Delivered Invoiced Ordered Ordered to site Part Order…" at bounding box center [866, 79] width 434 height 18
select select "9"
click at [649, 70] on select "Select Approved Completed Delivered Invoiced Ordered Ordered to site Part Order…" at bounding box center [866, 79] width 434 height 18
click at [517, 363] on div "* Supplier: Select 123 REG.co.uk 1Password 3 4Gon AA Jones Electric Ltd Abzorb …" at bounding box center [551, 344] width 1080 height 575
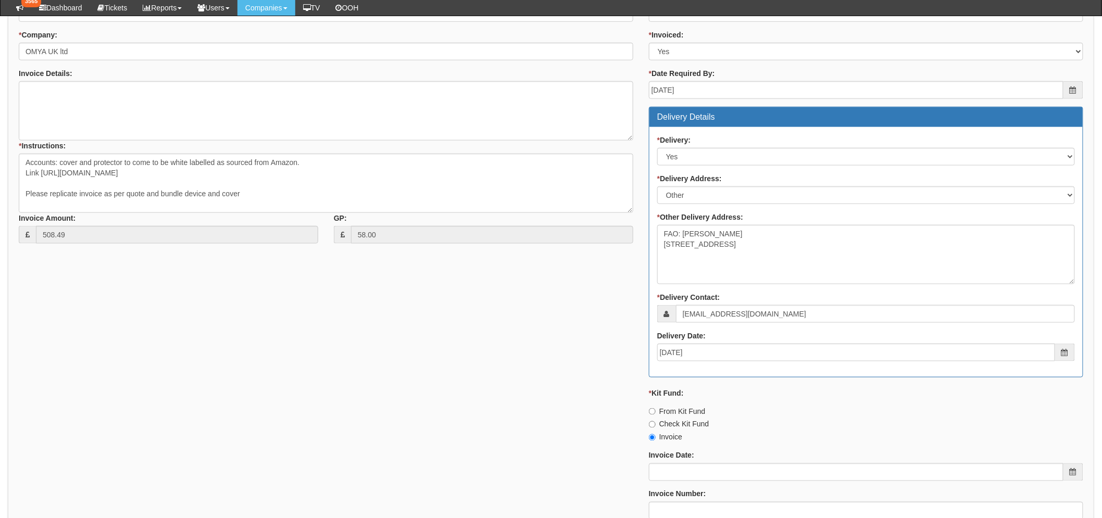
scroll to position [573, 0]
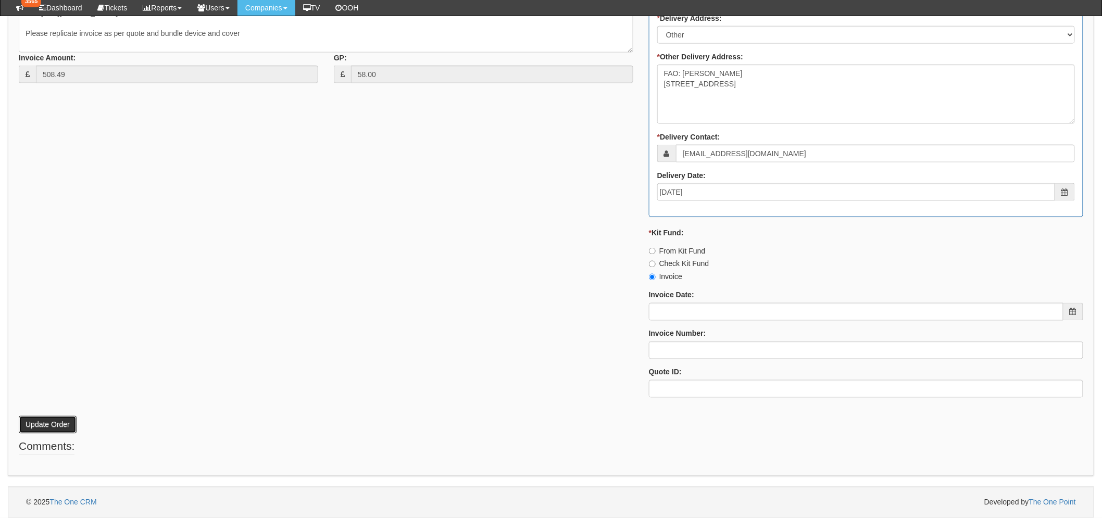
click at [60, 425] on button "Update Order" at bounding box center [48, 425] width 58 height 18
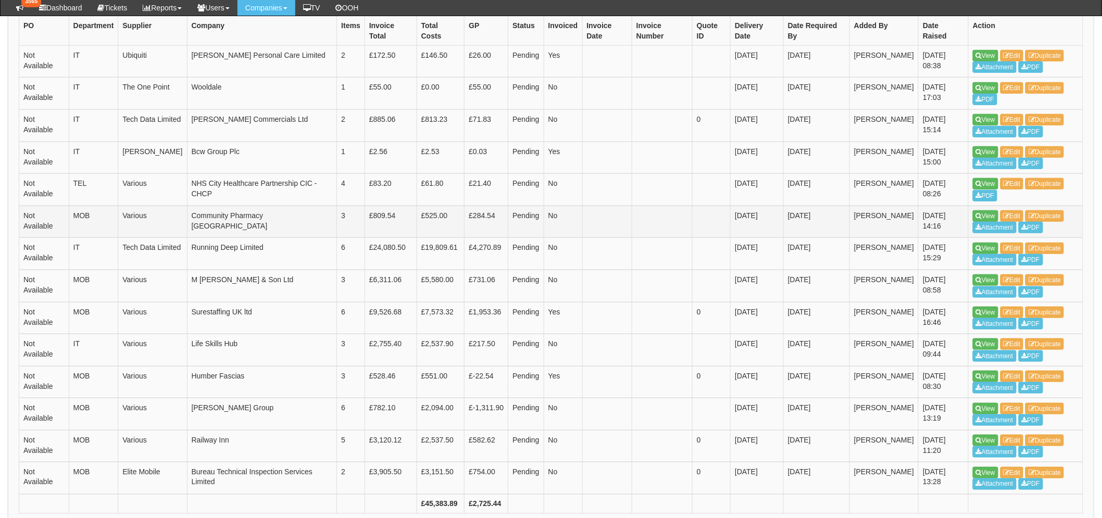
scroll to position [400, 0]
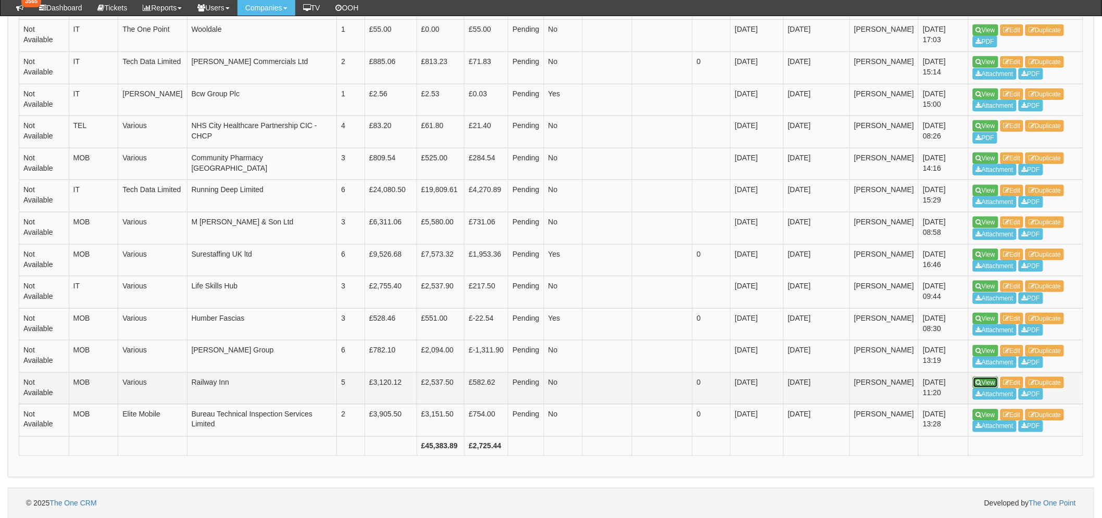
click at [981, 383] on icon at bounding box center [979, 383] width 6 height 6
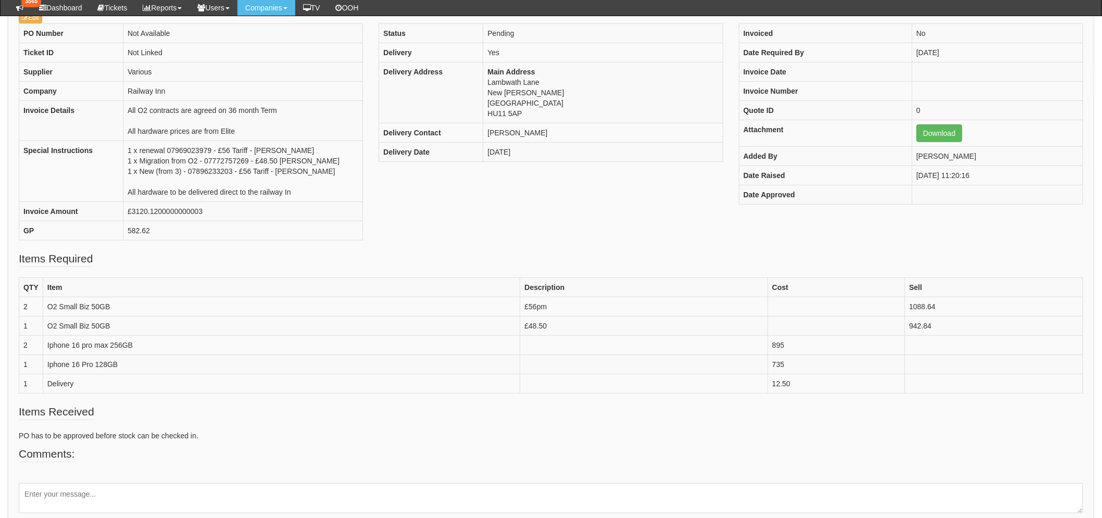
scroll to position [115, 0]
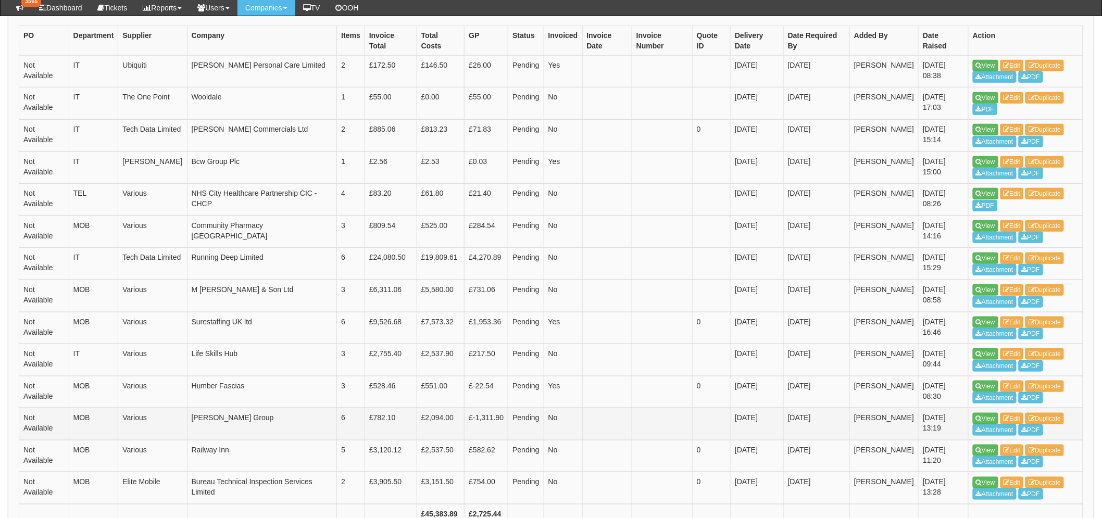
scroll to position [375, 0]
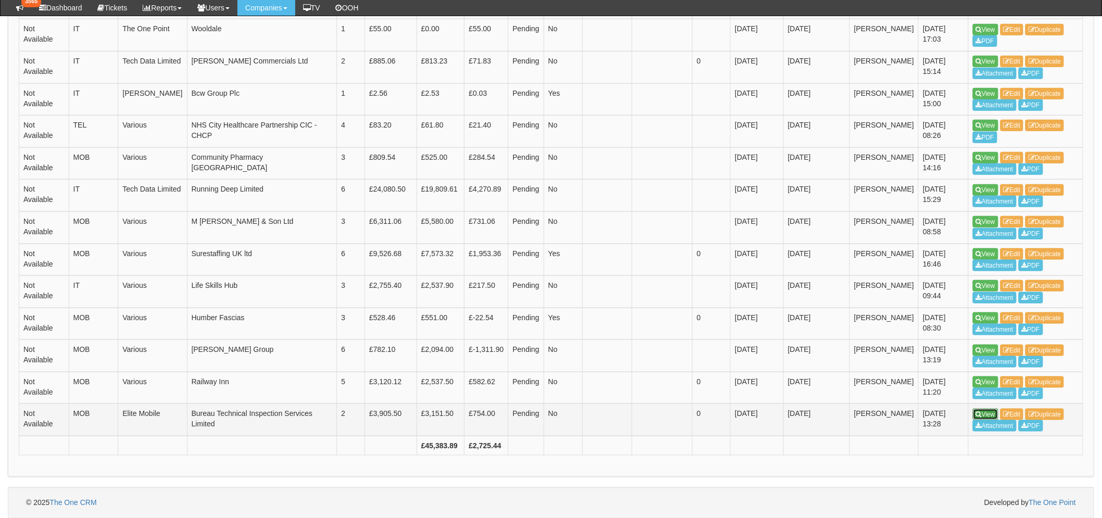
click at [982, 415] on link "View" at bounding box center [986, 414] width 26 height 11
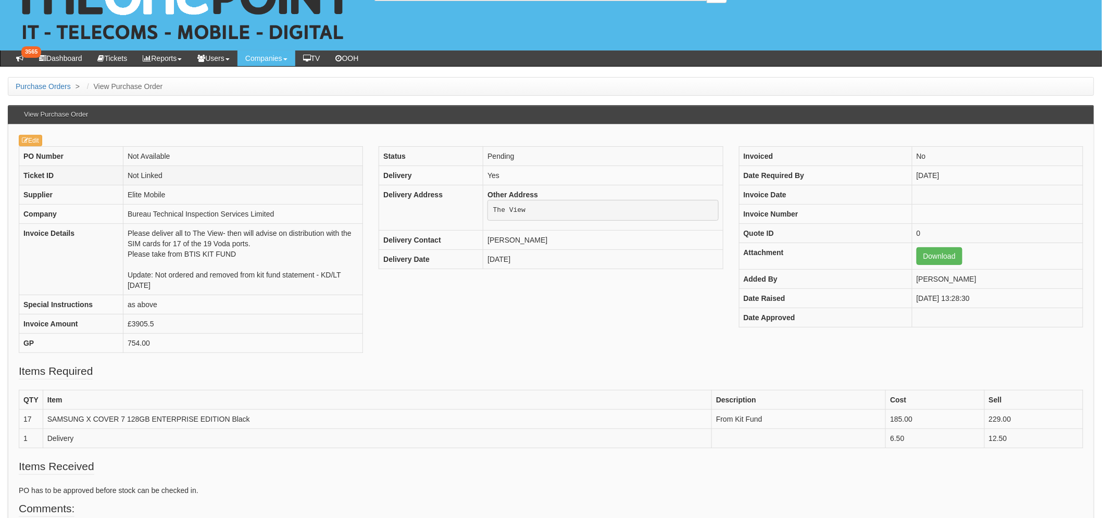
scroll to position [58, 0]
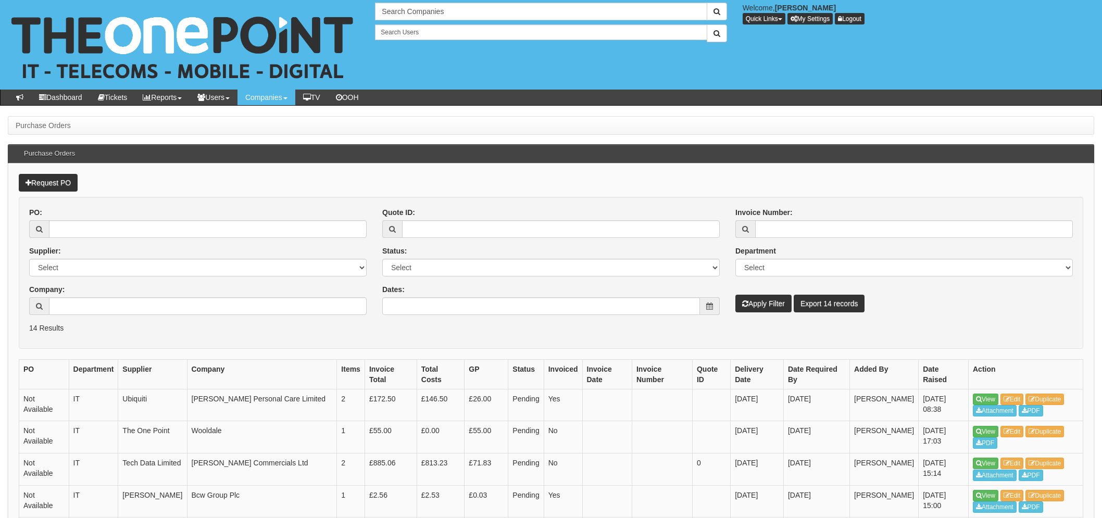
scroll to position [397, 0]
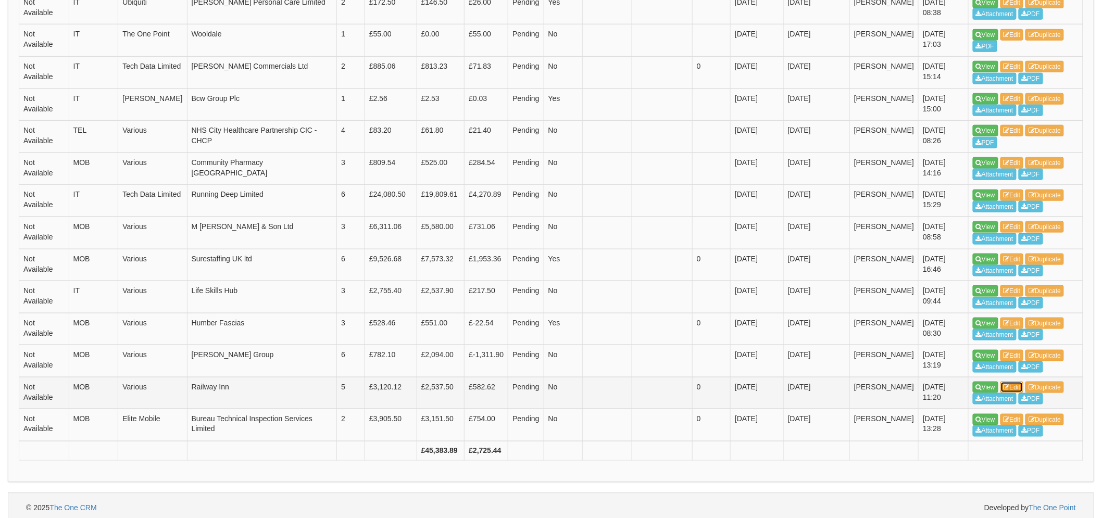
click at [1016, 384] on link "Edit" at bounding box center [1011, 387] width 23 height 11
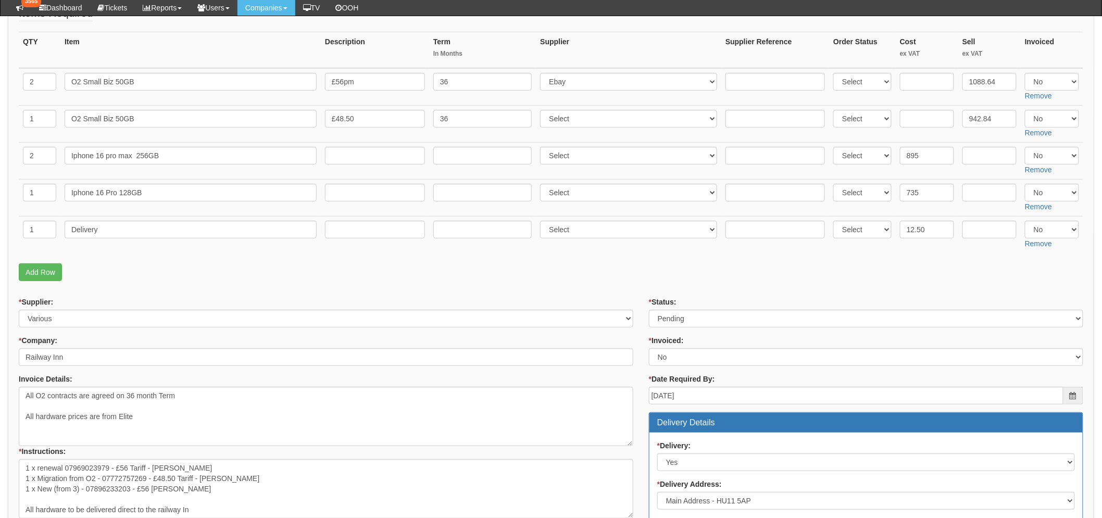
scroll to position [289, 0]
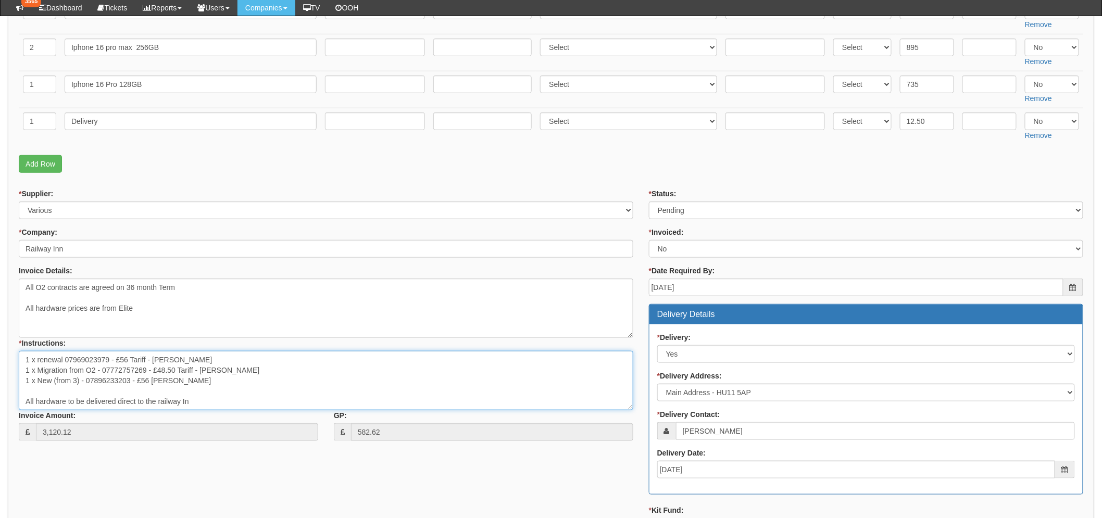
click at [80, 360] on textarea "1 x renewal 07969023979 - £56 Tariff - [PERSON_NAME] 1 x Migration from O2 - 07…" at bounding box center [326, 380] width 614 height 59
click at [80, 360] on textarea "1 x renewal 07969023979 - £56 Tariff - Michelle 1 x Migration from O2 - 0777275…" at bounding box center [326, 380] width 614 height 59
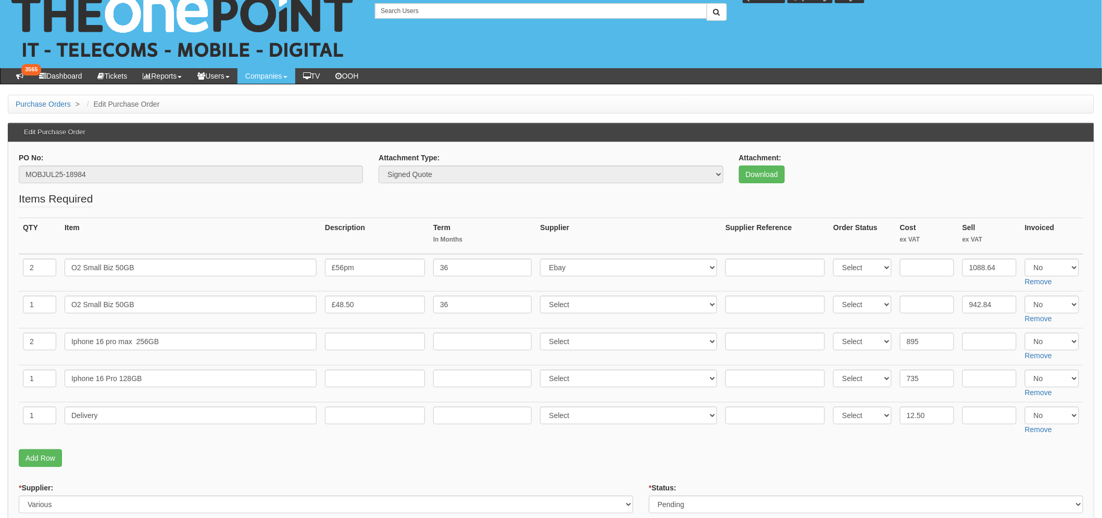
scroll to position [0, 0]
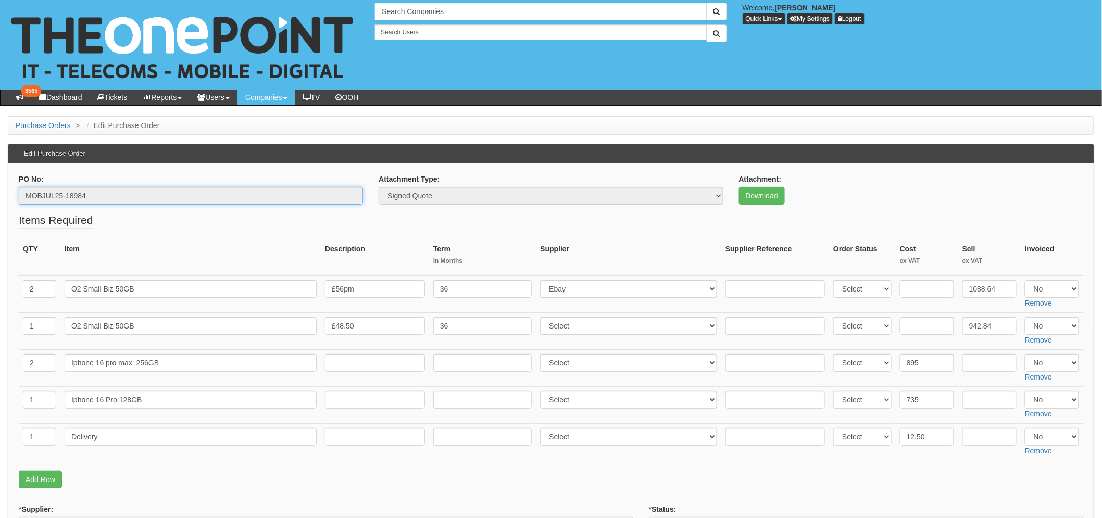
click at [58, 198] on input "MOBJUL25-18984" at bounding box center [191, 196] width 344 height 18
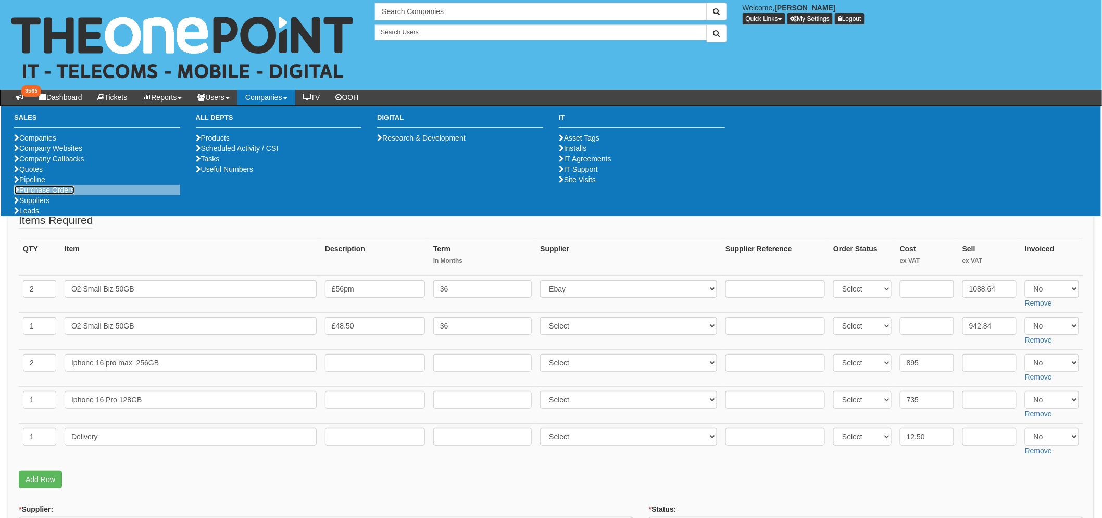
click at [69, 194] on link "Purchase Orders" at bounding box center [44, 190] width 60 height 8
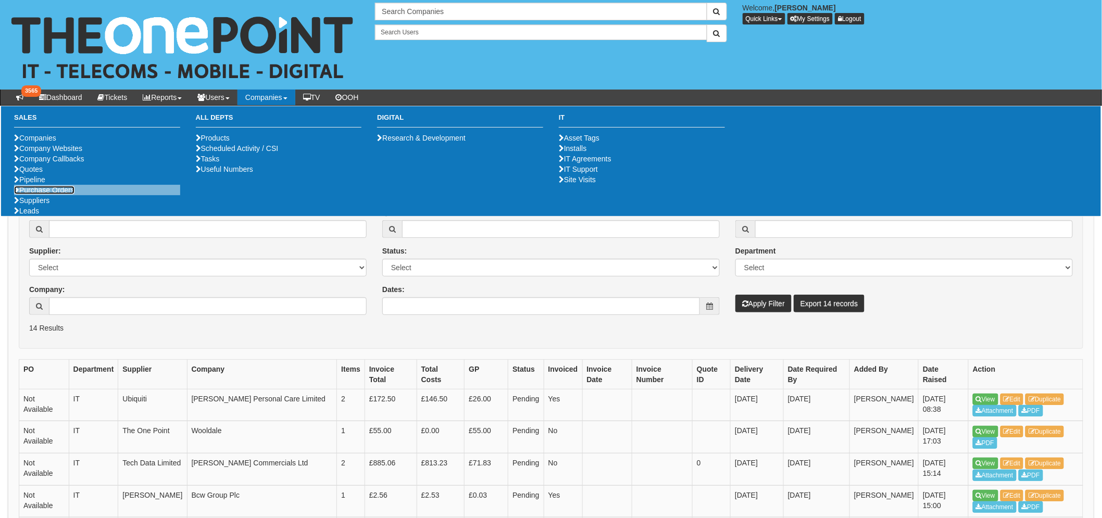
click at [23, 194] on link "Purchase Orders" at bounding box center [44, 190] width 60 height 8
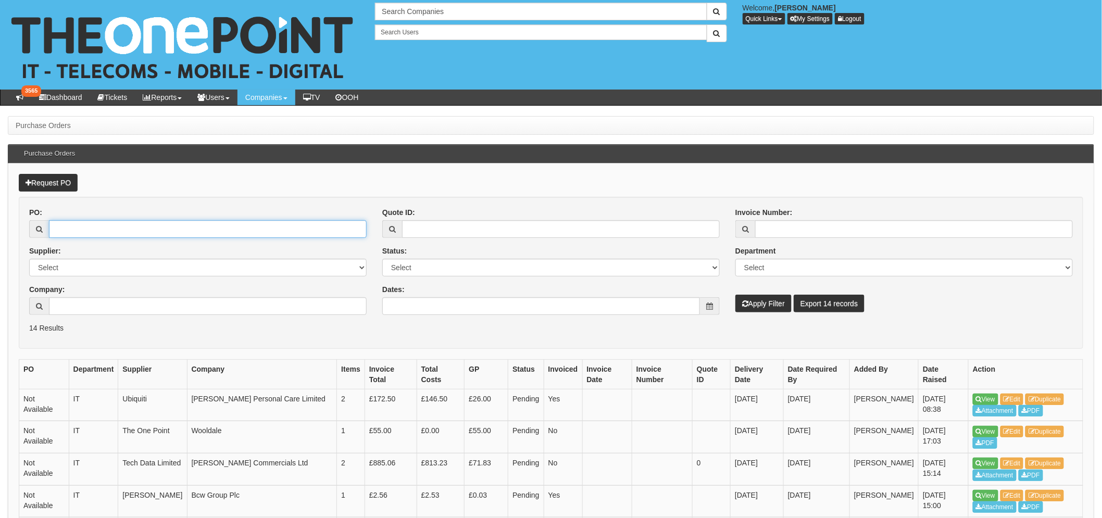
click at [100, 226] on input "PO:" at bounding box center [208, 229] width 318 height 18
type input "19055"
click at [735, 295] on button "Apply Filter" at bounding box center [763, 304] width 56 height 18
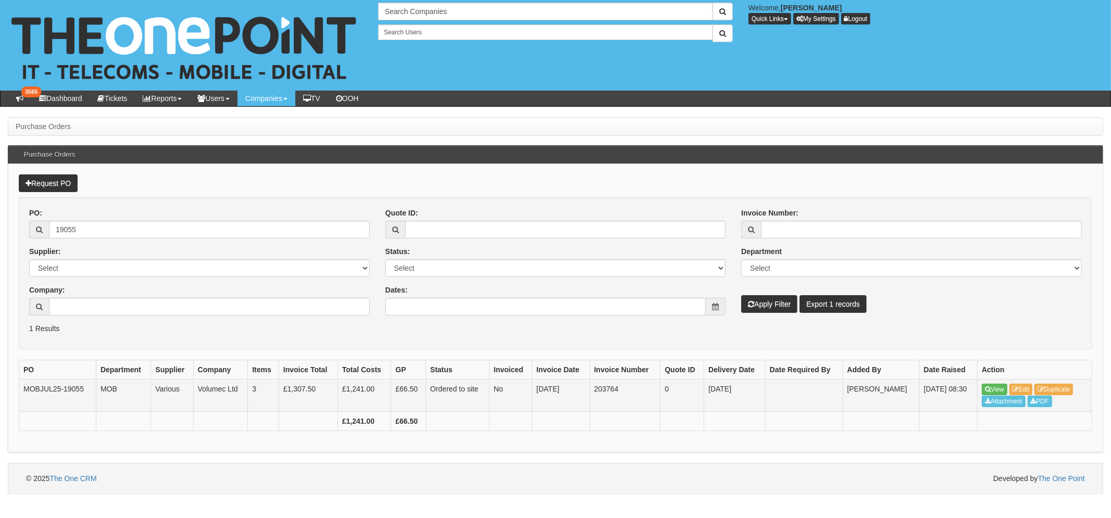
click at [72, 383] on td "MOBJUL25-19055" at bounding box center [57, 396] width 77 height 32
click at [68, 387] on td "MOBJUL25-19055" at bounding box center [57, 396] width 77 height 32
click at [69, 392] on td "MOBJUL25-19055" at bounding box center [57, 396] width 77 height 32
